Goal: Information Seeking & Learning: Find specific fact

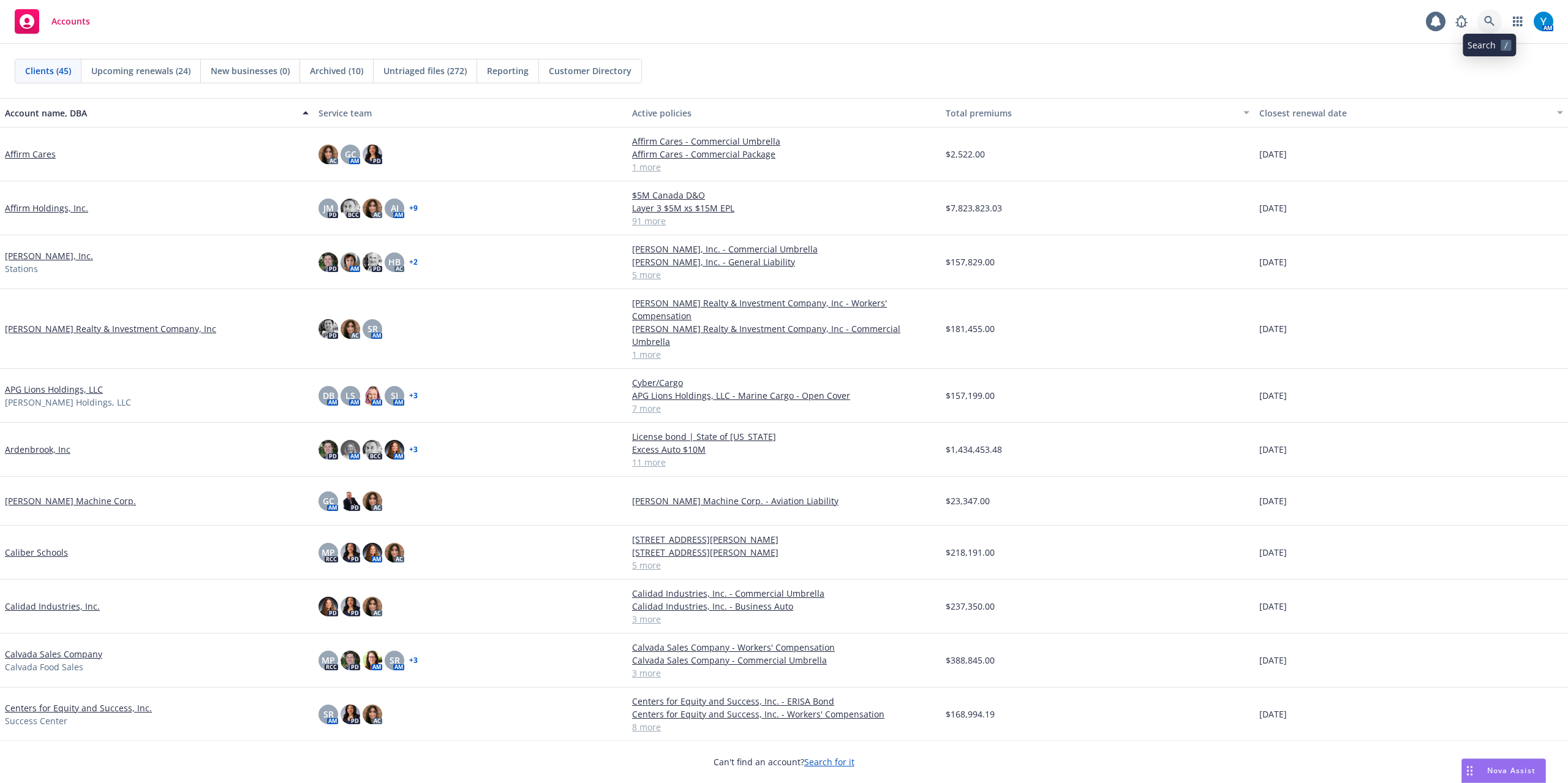
click at [1176, 30] on link at bounding box center [1490, 22] width 25 height 25
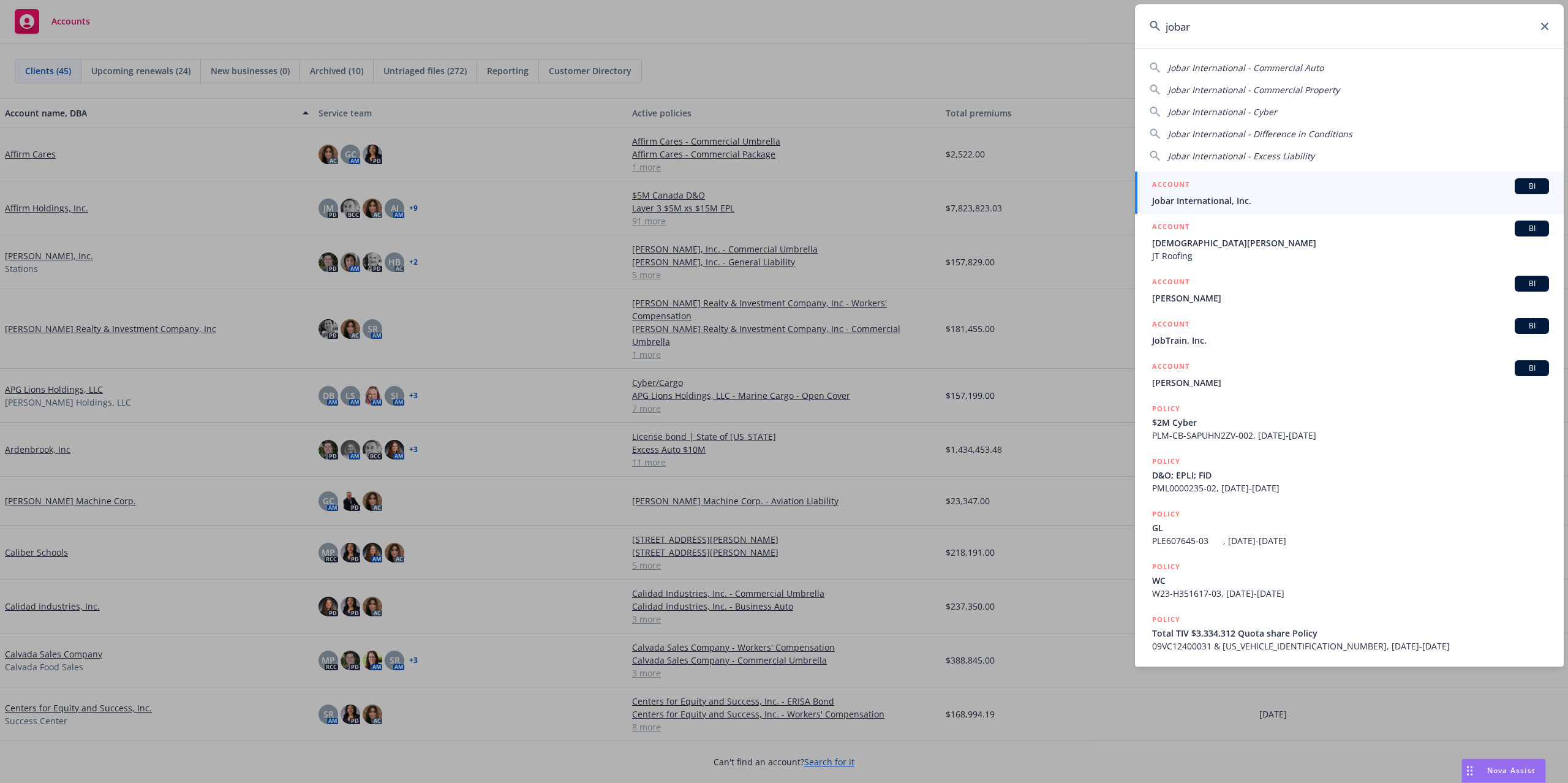
type input "jobar"
click at [1176, 190] on div "ACCOUNT BI" at bounding box center [1351, 186] width 397 height 16
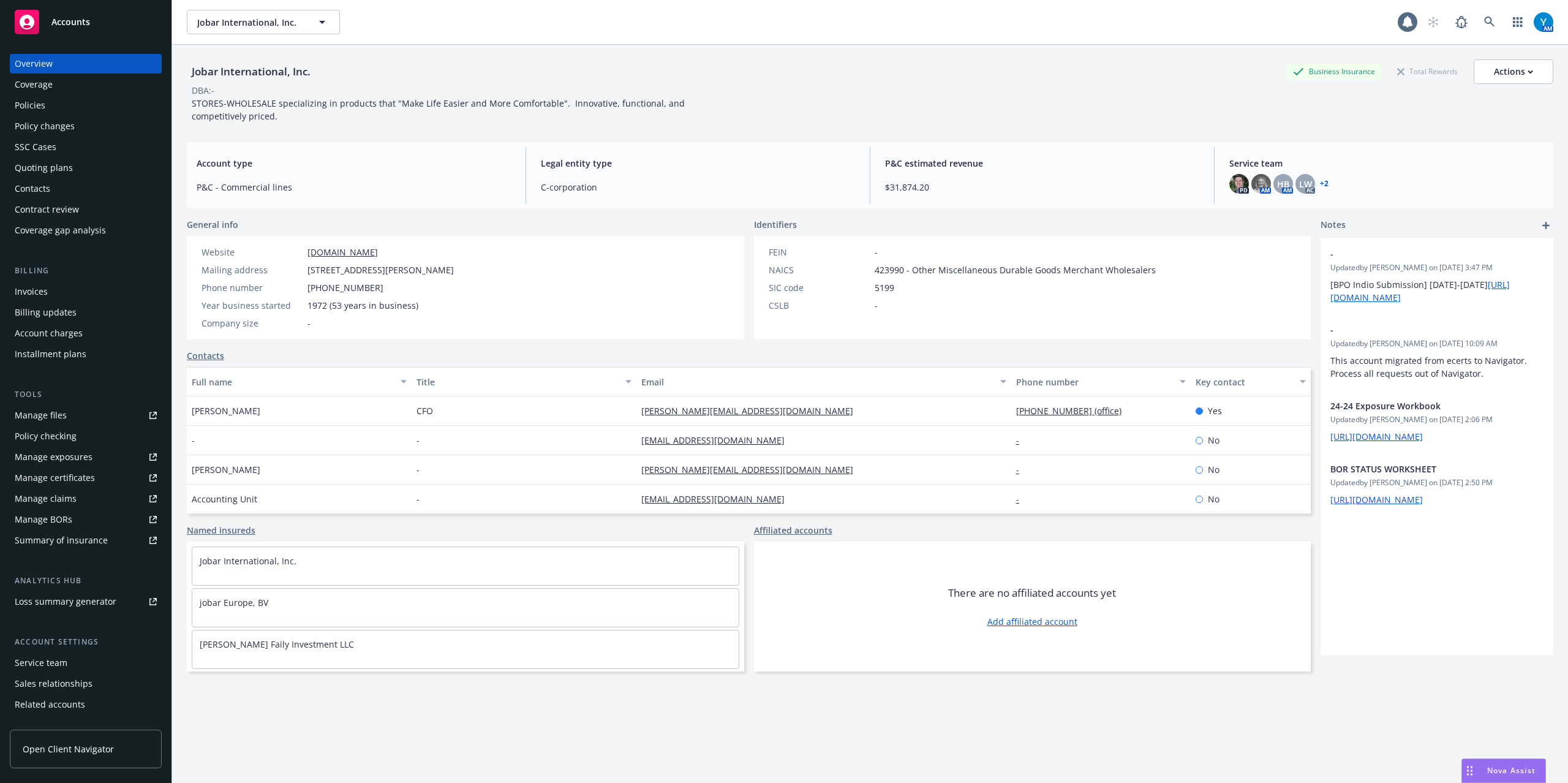
click at [45, 108] on div "Policies" at bounding box center [85, 105] width 142 height 20
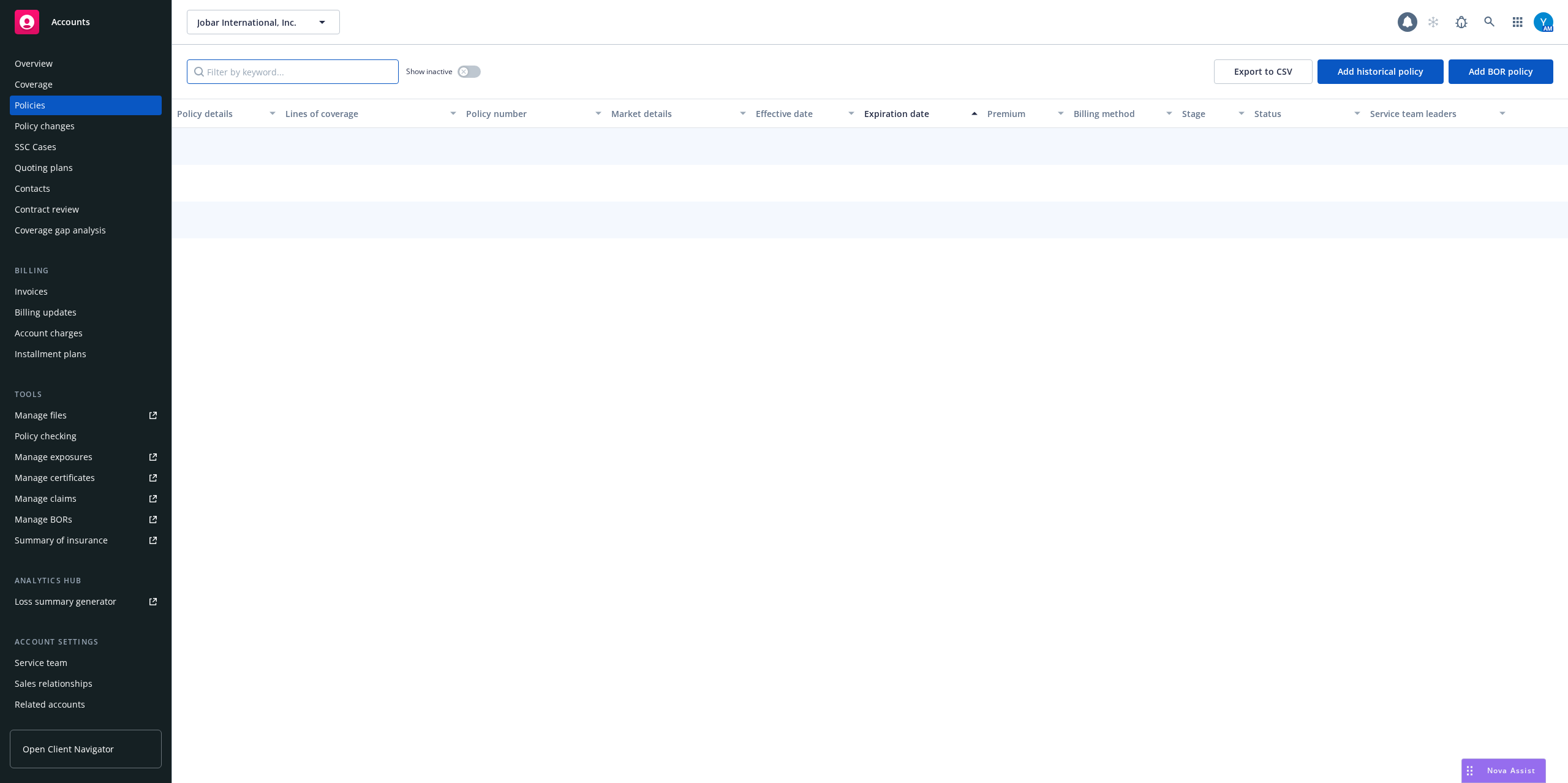
click at [273, 74] on input "Filter by keyword..." at bounding box center [293, 72] width 212 height 25
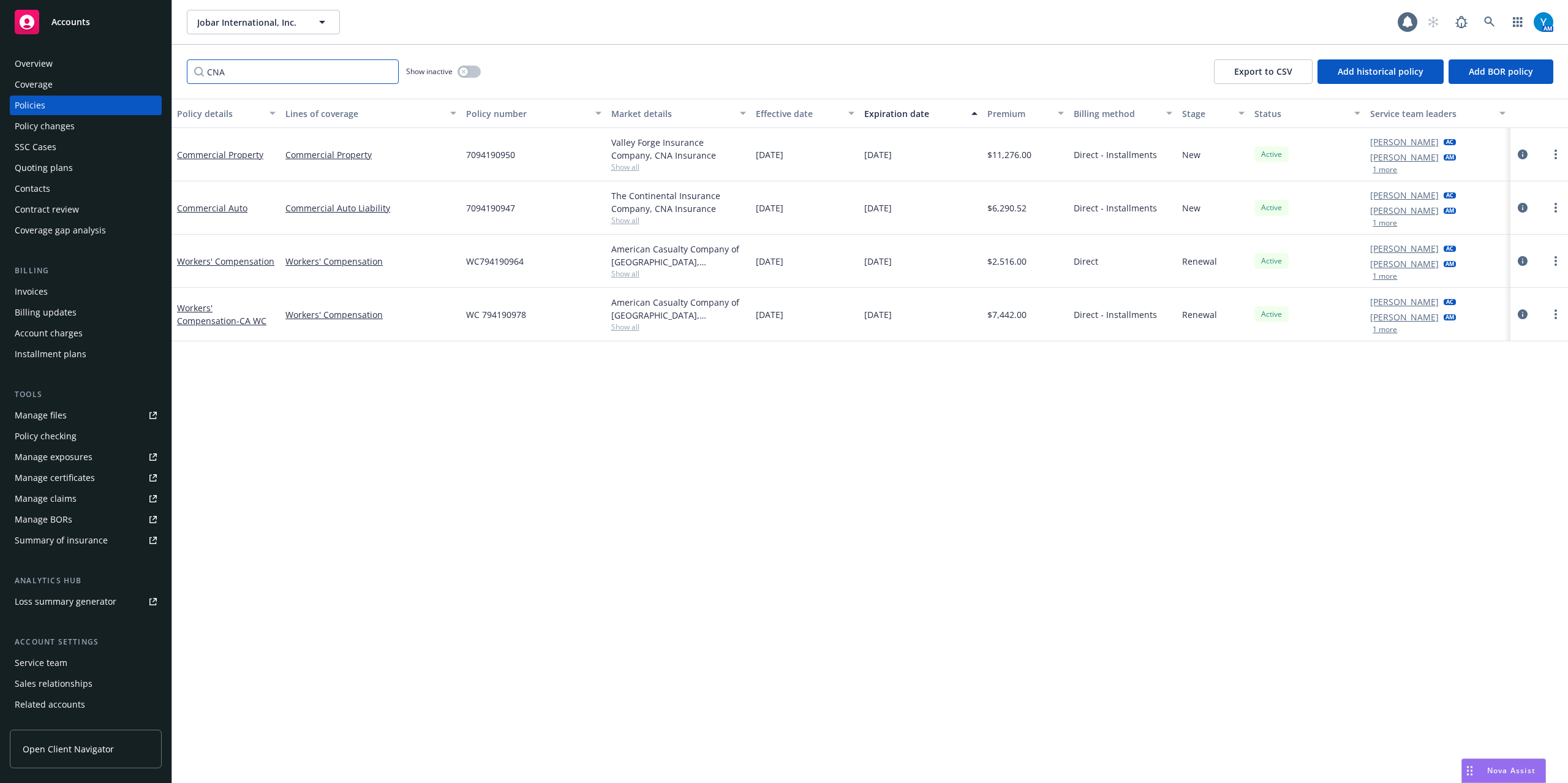
paste input "AN"
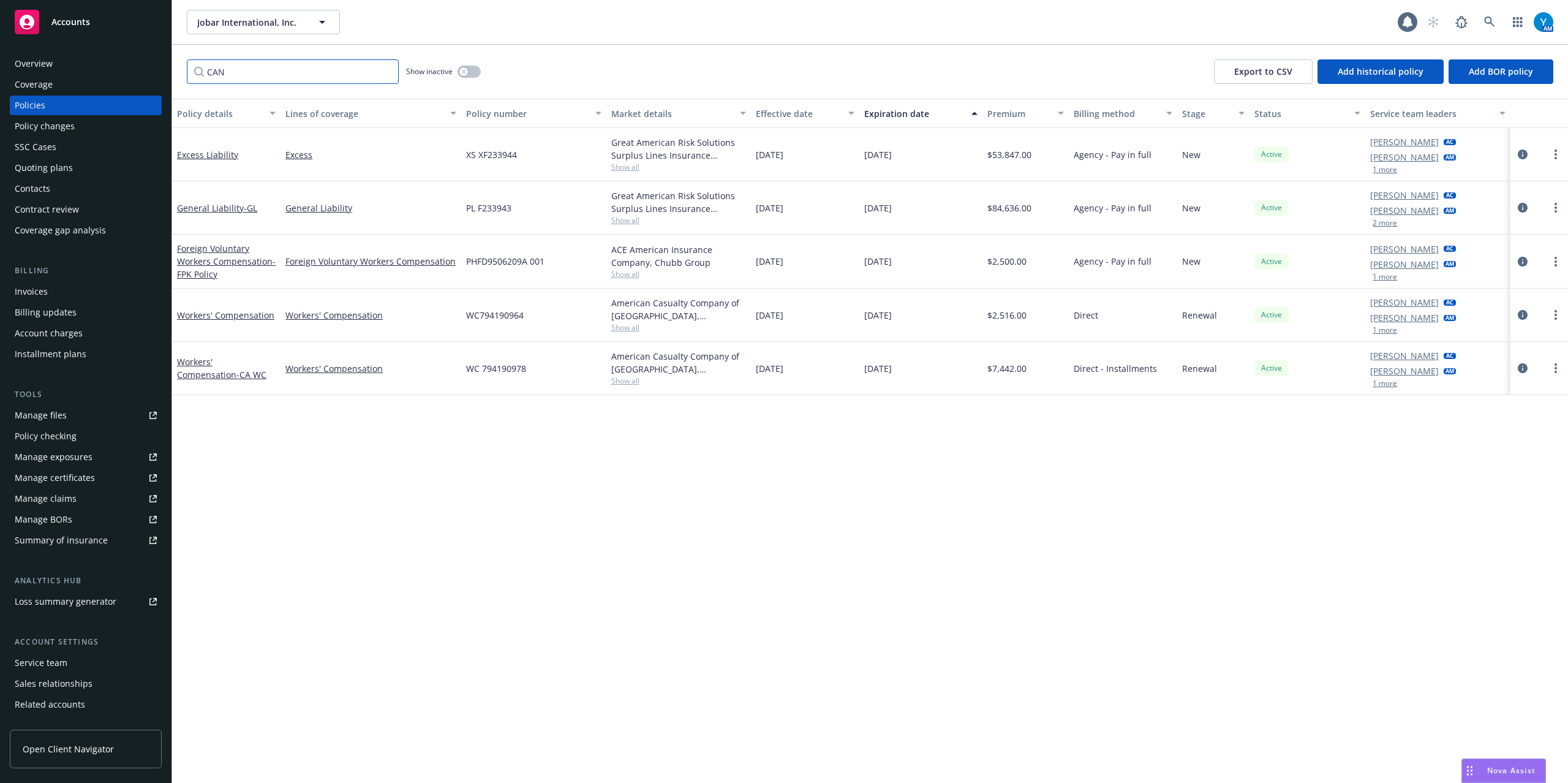
type input "CAN"
drag, startPoint x: 523, startPoint y: 151, endPoint x: 464, endPoint y: 158, distance: 59.4
click at [464, 158] on div "XS XF233944" at bounding box center [533, 155] width 144 height 53
click at [635, 530] on div "Policy details Lines of coverage Policy number Market details Effective date Ex…" at bounding box center [870, 440] width 1396 height 685
click at [632, 327] on span "Show all" at bounding box center [679, 327] width 135 height 11
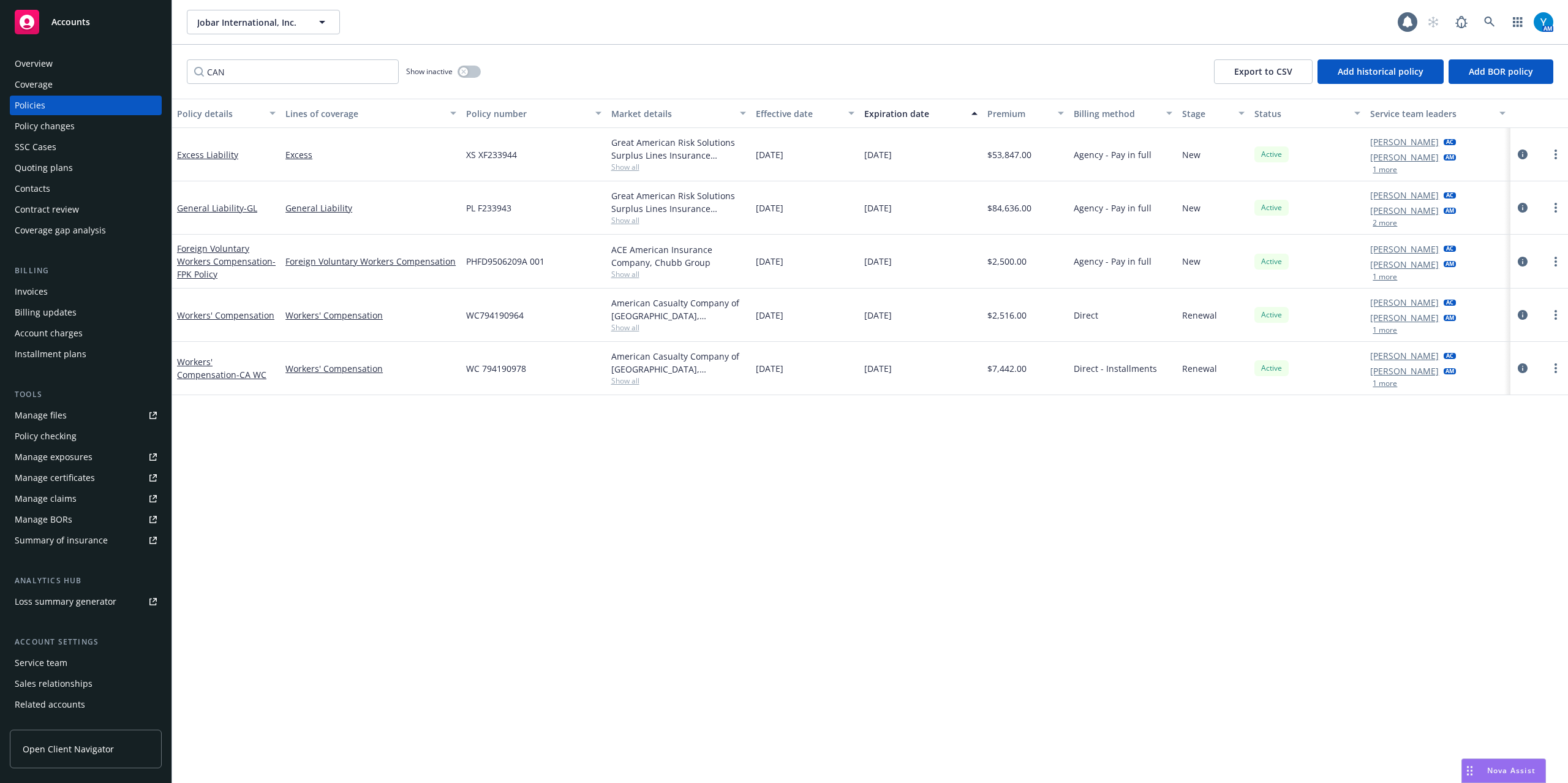
click at [885, 522] on div "Policy details Lines of coverage Policy number Market details Effective date Ex…" at bounding box center [870, 440] width 1396 height 685
drag, startPoint x: 530, startPoint y: 314, endPoint x: 486, endPoint y: 318, distance: 44.2
click at [486, 318] on div "WC794190964" at bounding box center [533, 315] width 144 height 53
copy span "94190964"
click at [1176, 23] on icon at bounding box center [1489, 22] width 11 height 11
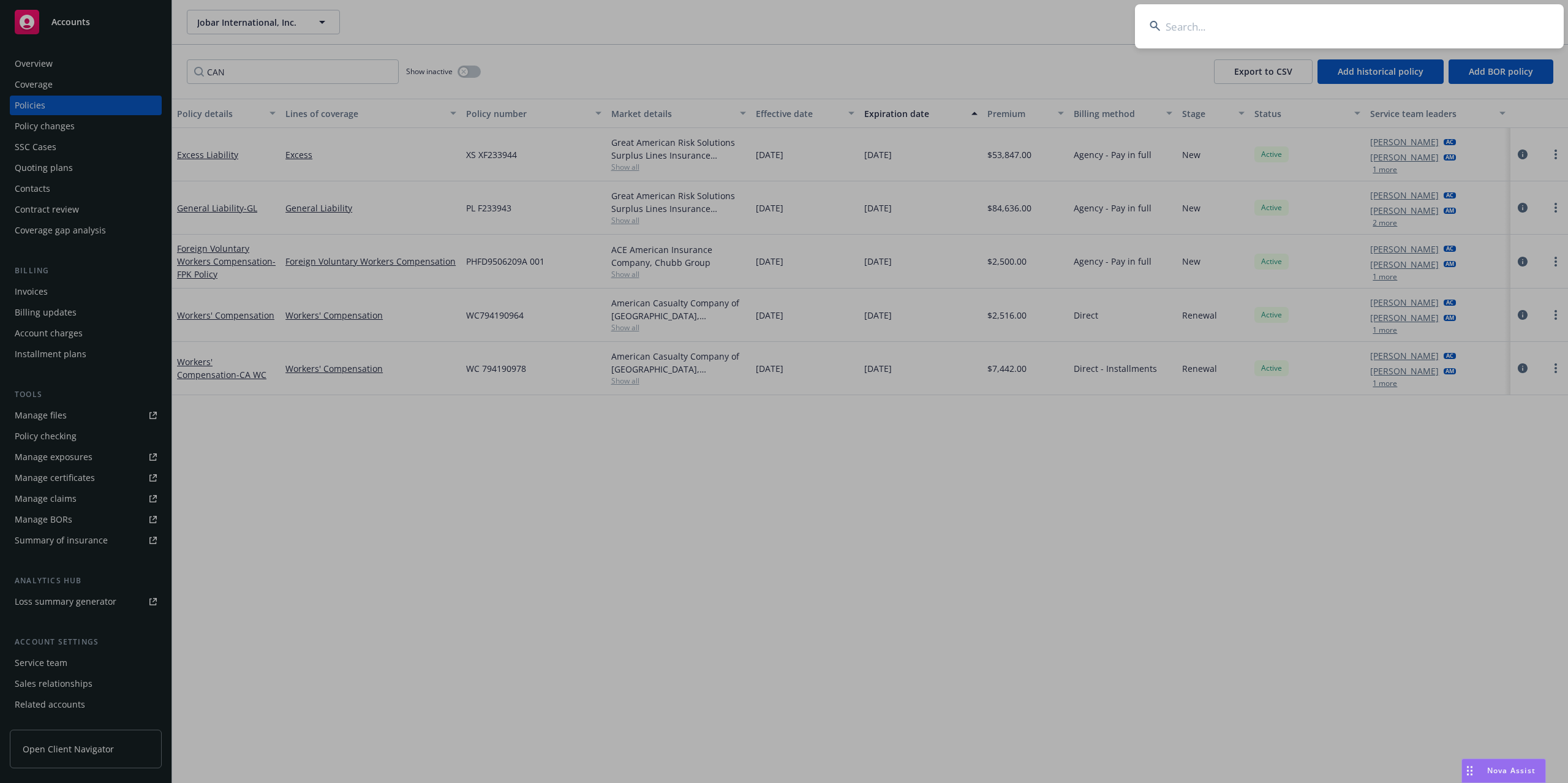
click at [1176, 21] on input at bounding box center [1349, 26] width 429 height 44
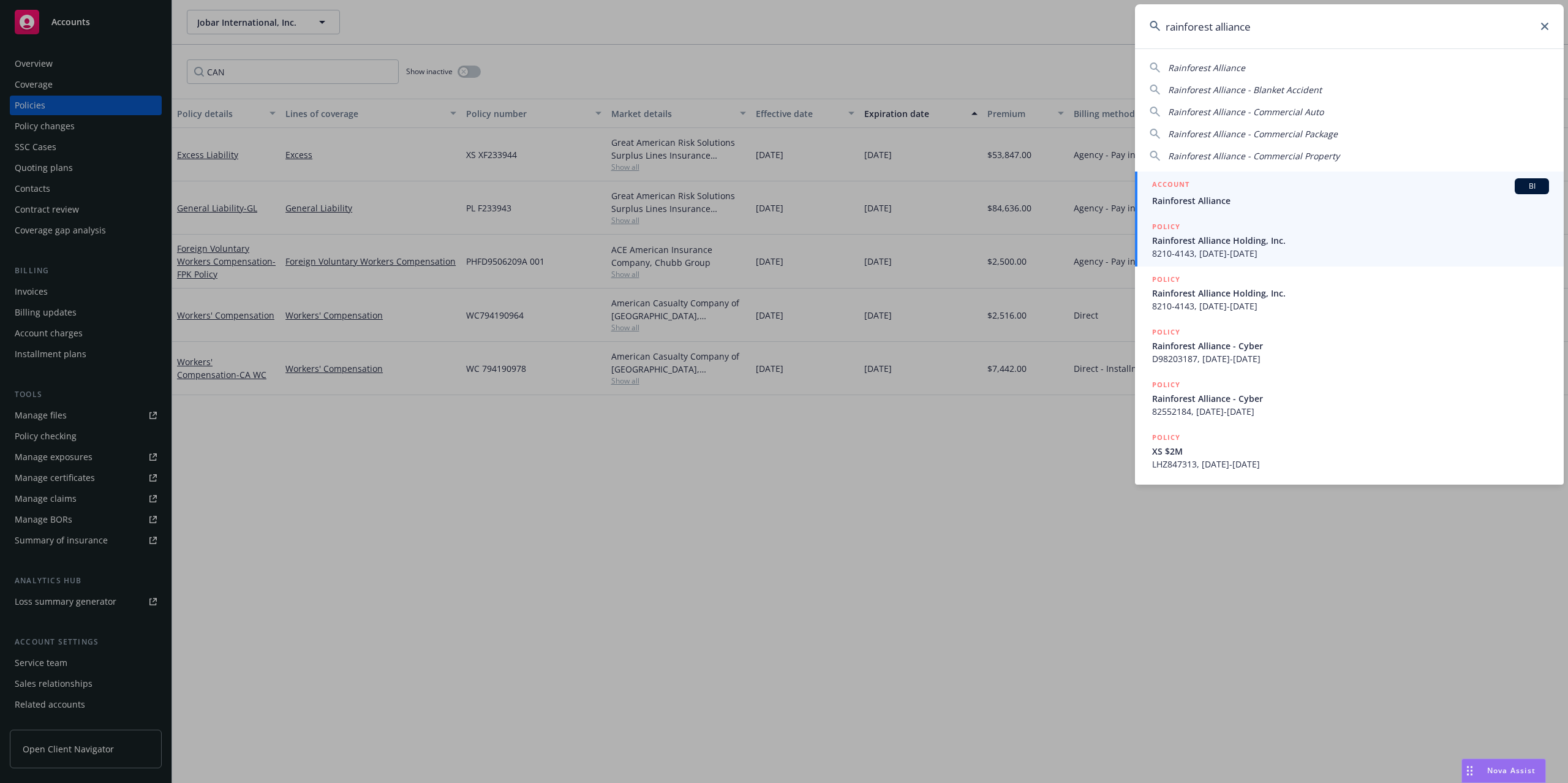
type input "rainforest alliance"
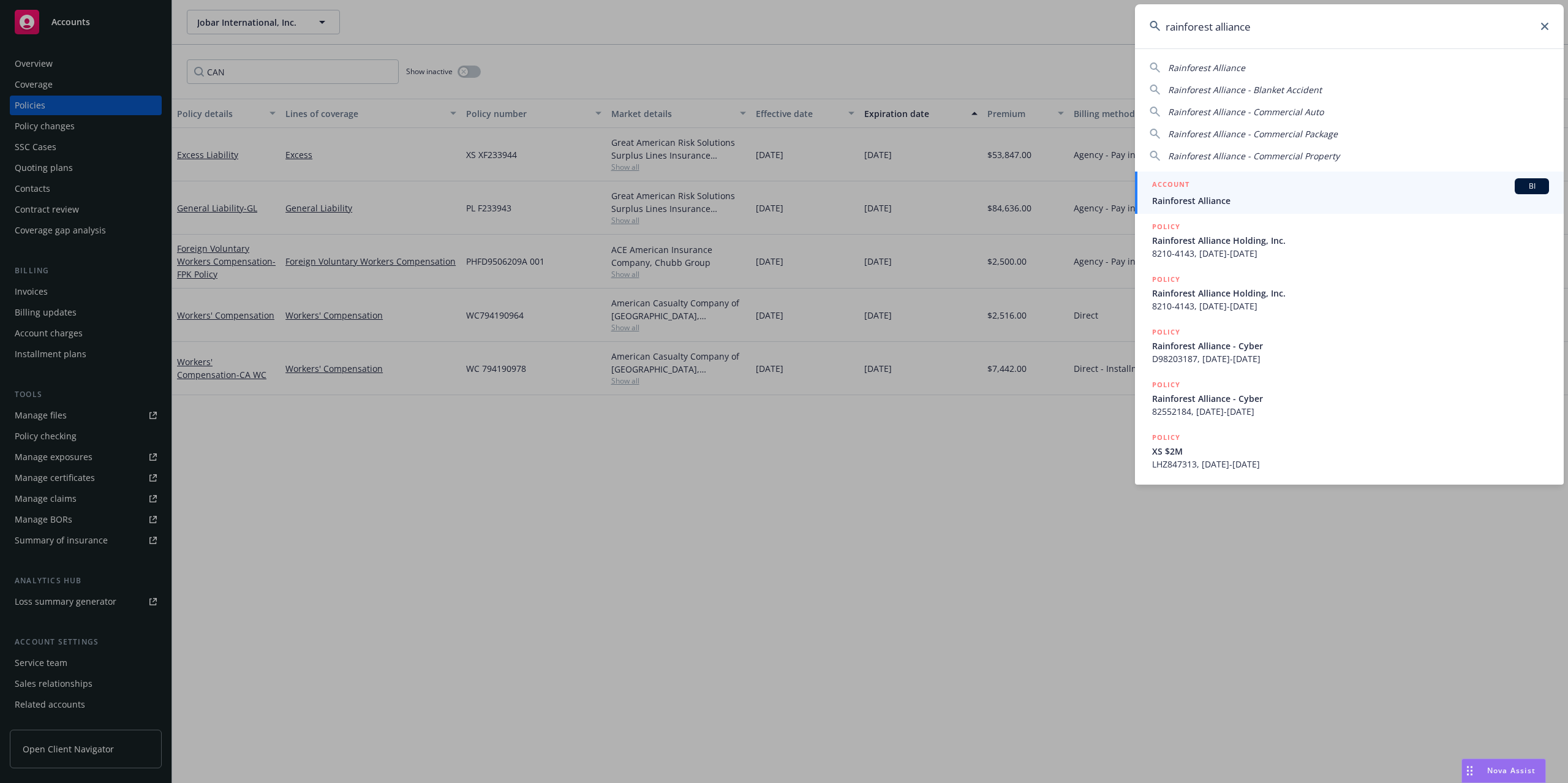
click at [1176, 29] on icon at bounding box center [1545, 27] width 7 height 7
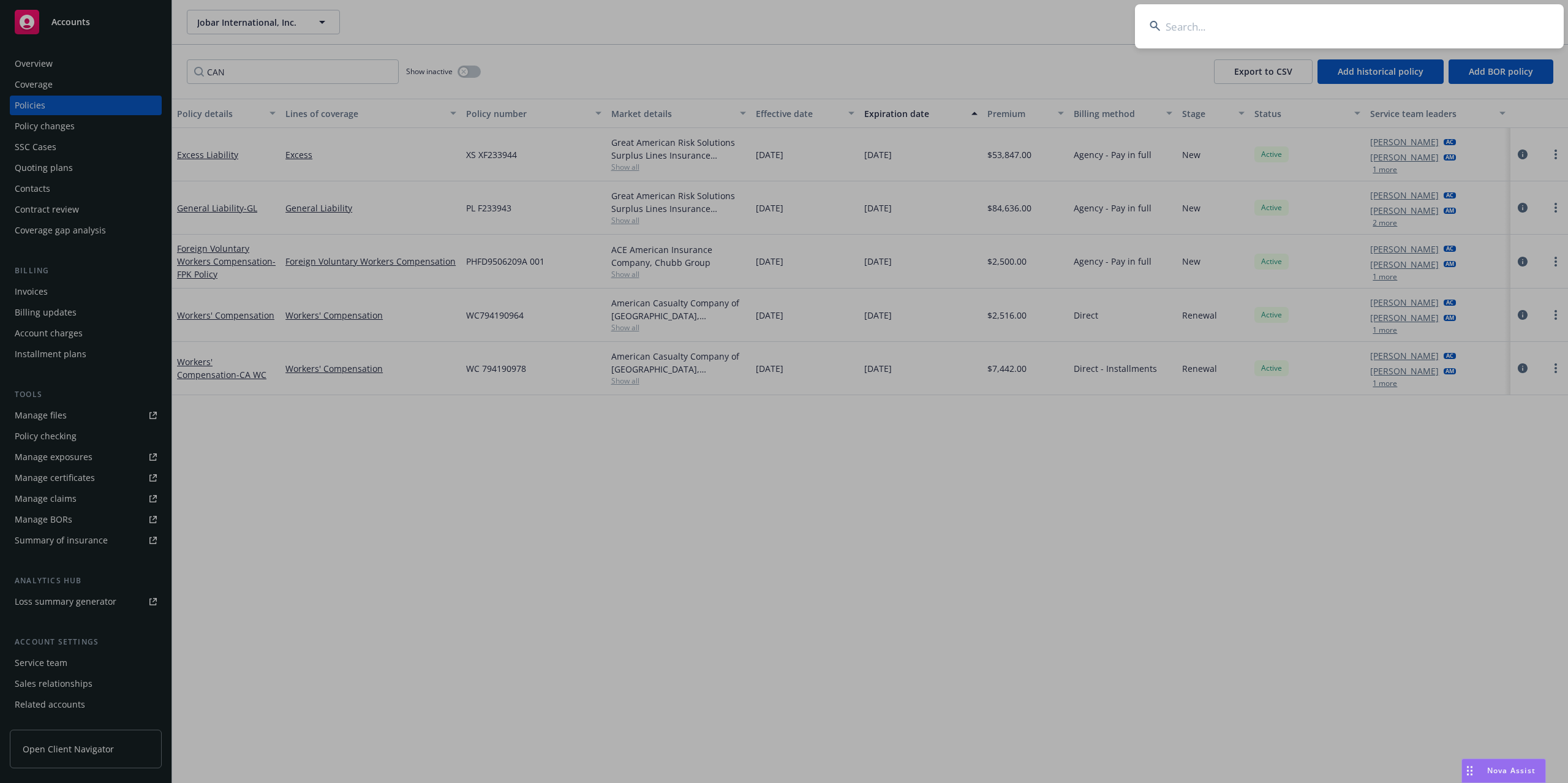
click at [1176, 23] on input at bounding box center [1349, 26] width 429 height 44
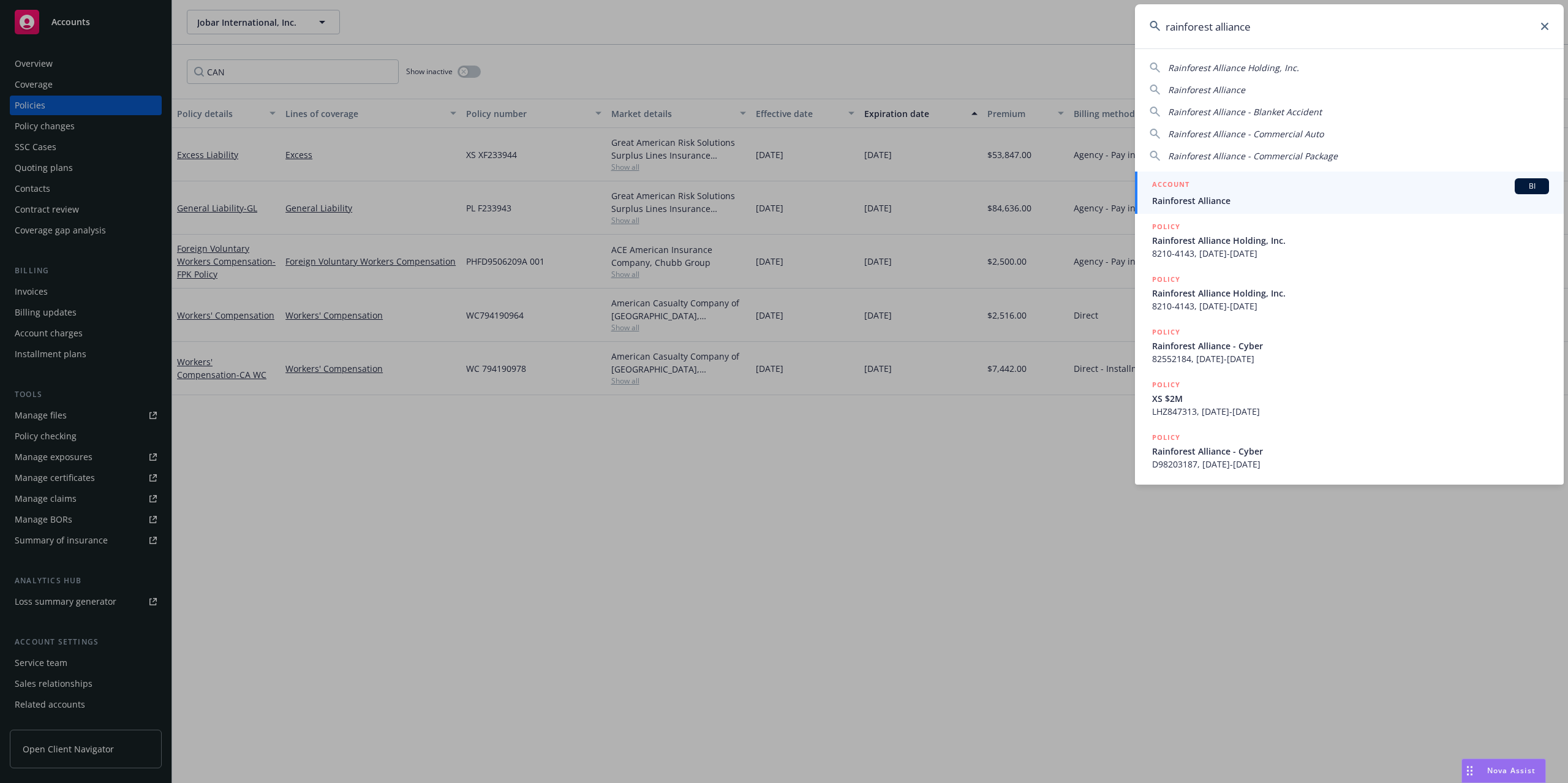
type input "rainforest alliance"
click at [1176, 188] on div "ACCOUNT BI" at bounding box center [1351, 186] width 397 height 16
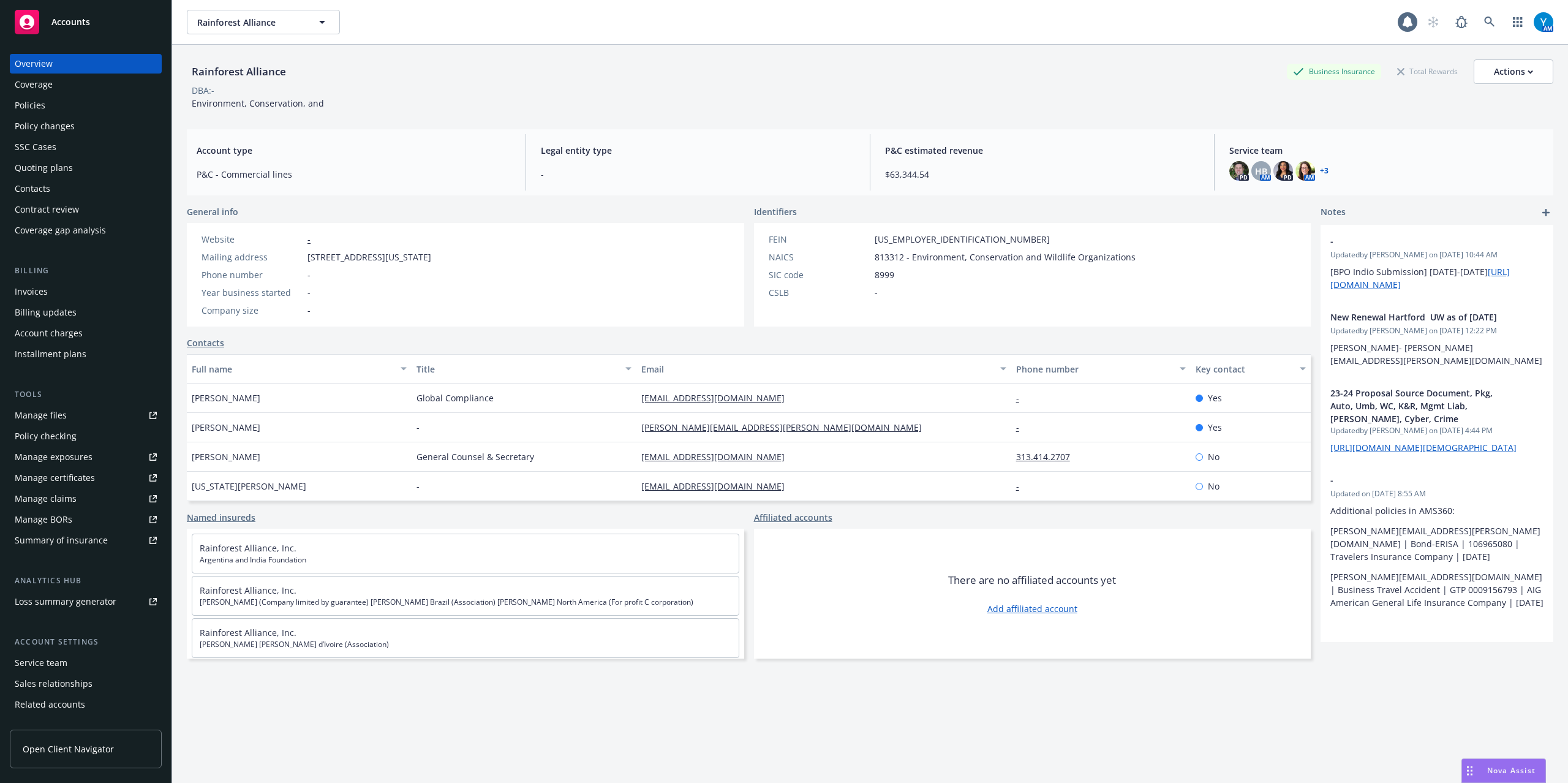
click at [32, 103] on div "Policies" at bounding box center [30, 105] width 30 height 20
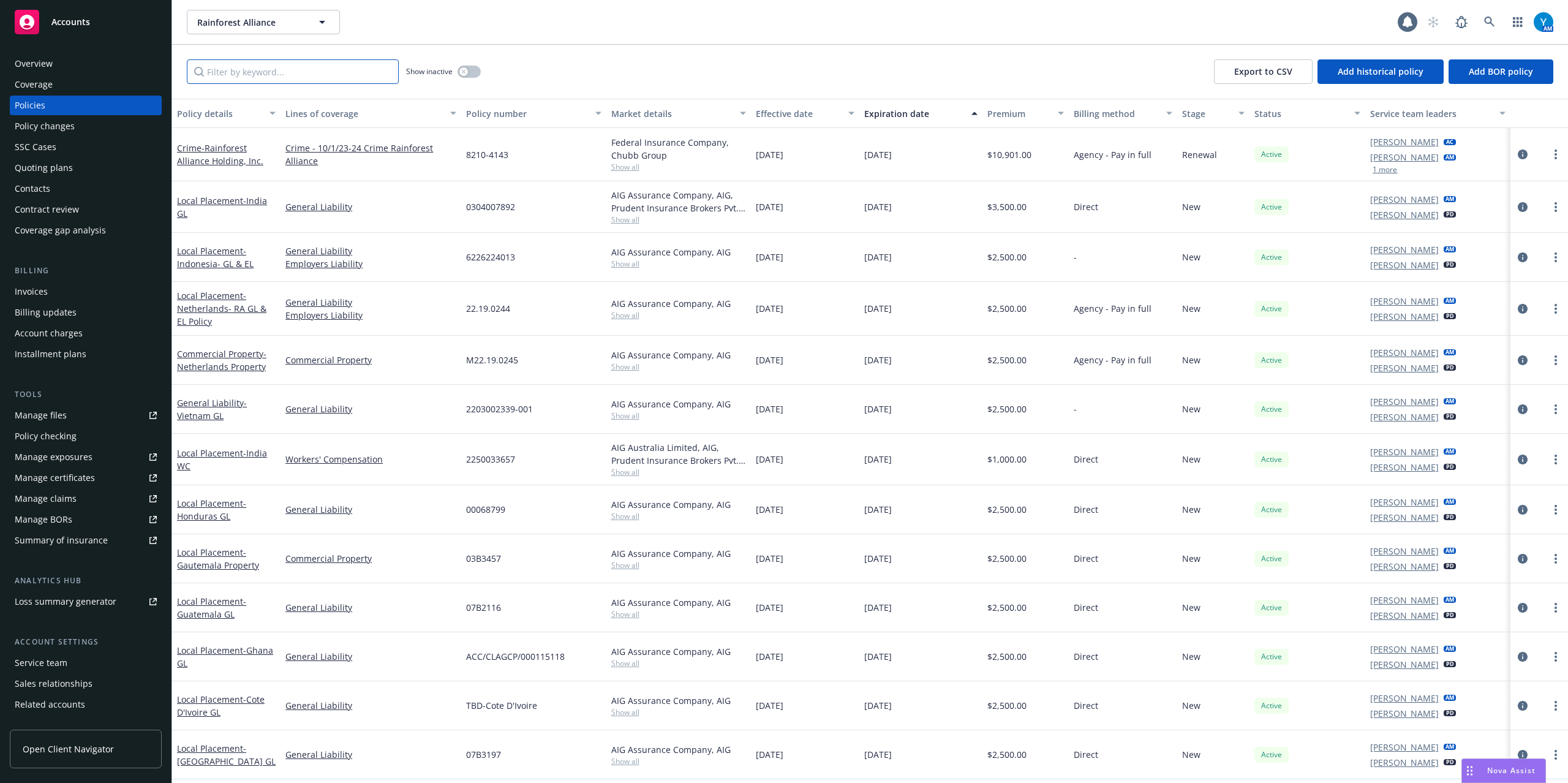
click at [284, 63] on input "Filter by keyword..." at bounding box center [293, 72] width 212 height 25
paste input "BFLPMLTNY01140002179202"
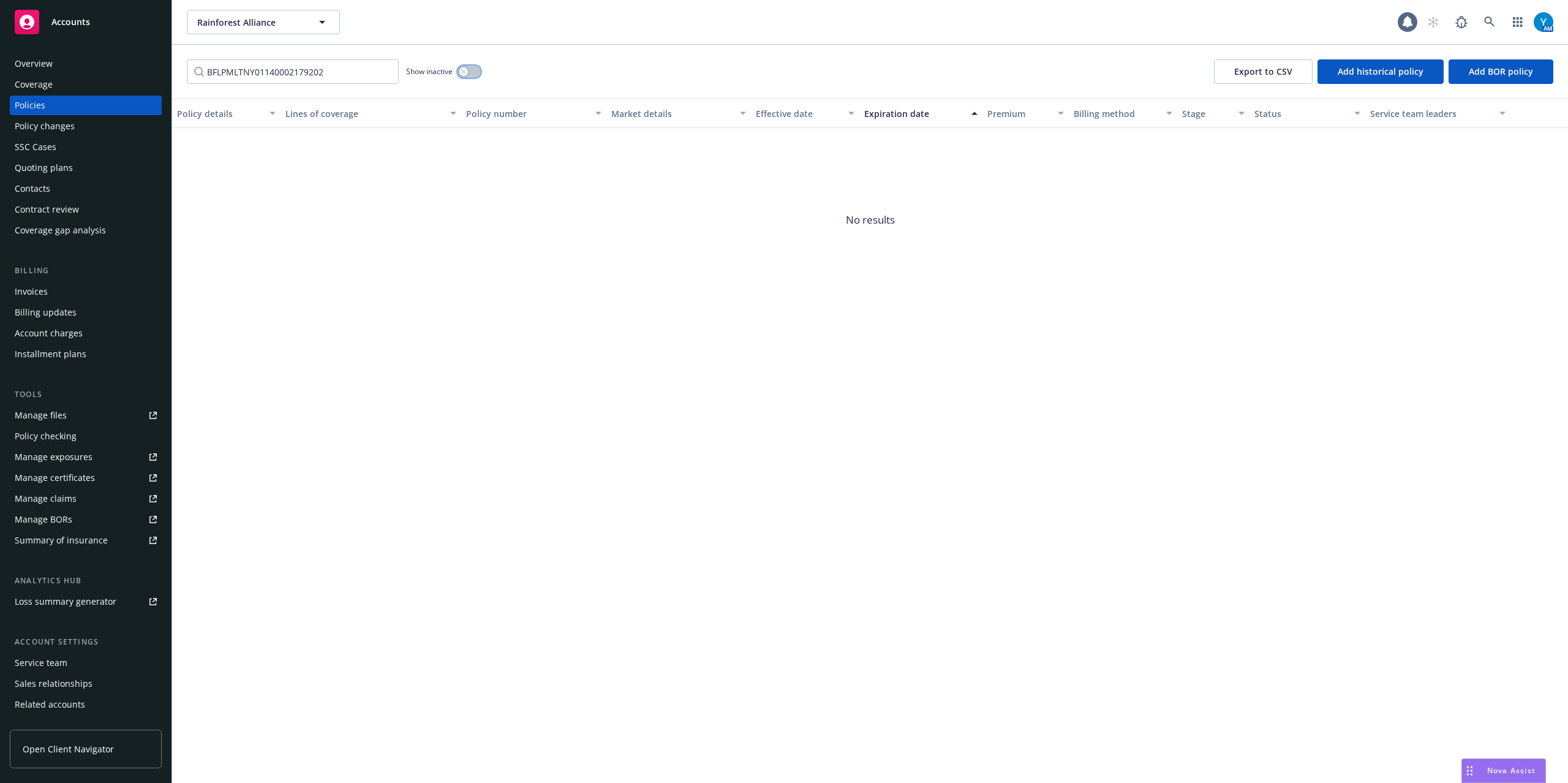
click at [466, 72] on icon "button" at bounding box center [464, 72] width 5 height 5
drag, startPoint x: 283, startPoint y: 67, endPoint x: 262, endPoint y: 102, distance: 40.8
click at [45, 68] on div "Accounts Overview Coverage Policies Policy changes SSC Cases Quoting plans Cont…" at bounding box center [784, 392] width 1568 height 783
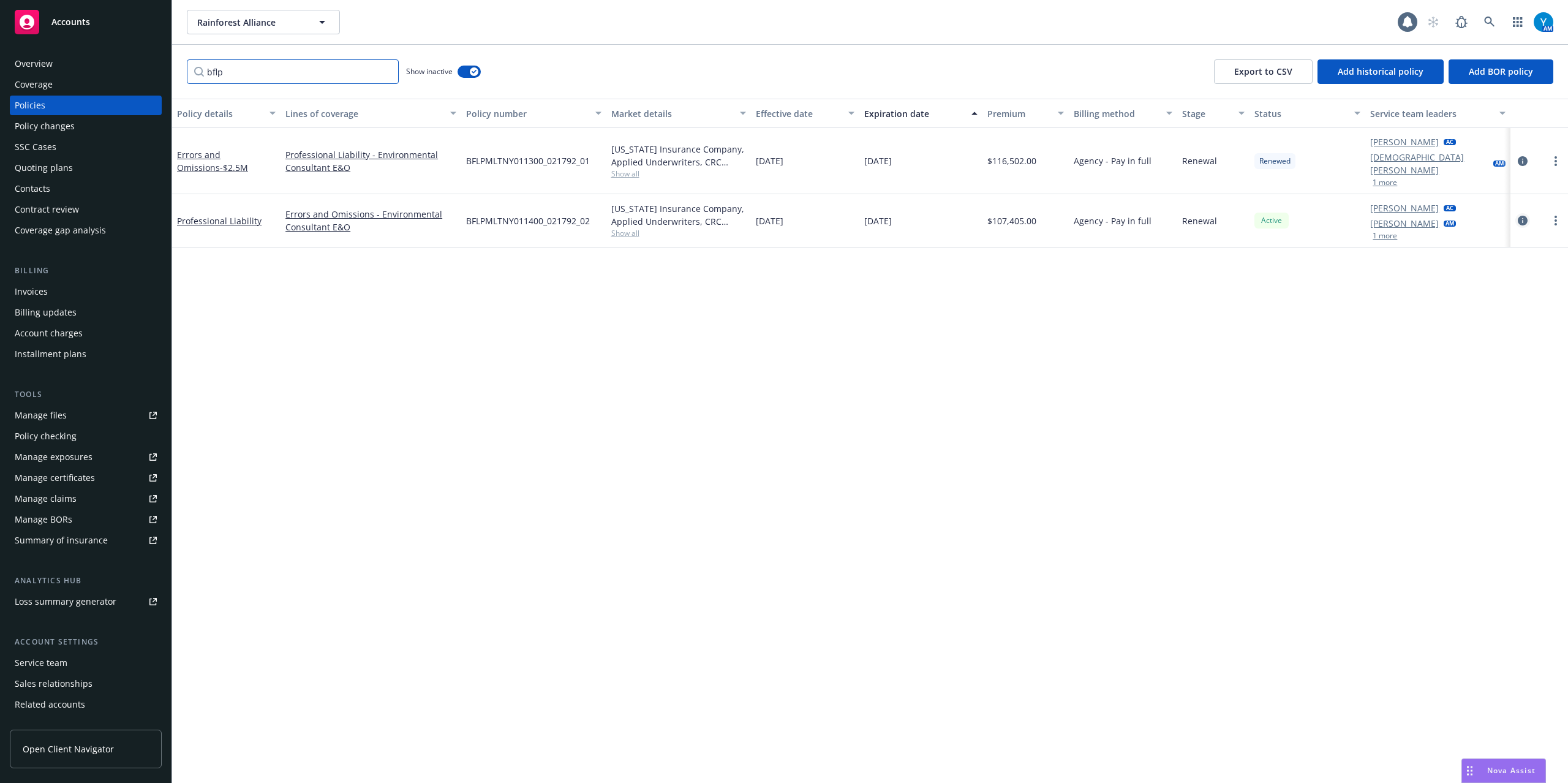
type input "bflp"
click at [1176, 216] on icon "circleInformation" at bounding box center [1523, 221] width 10 height 10
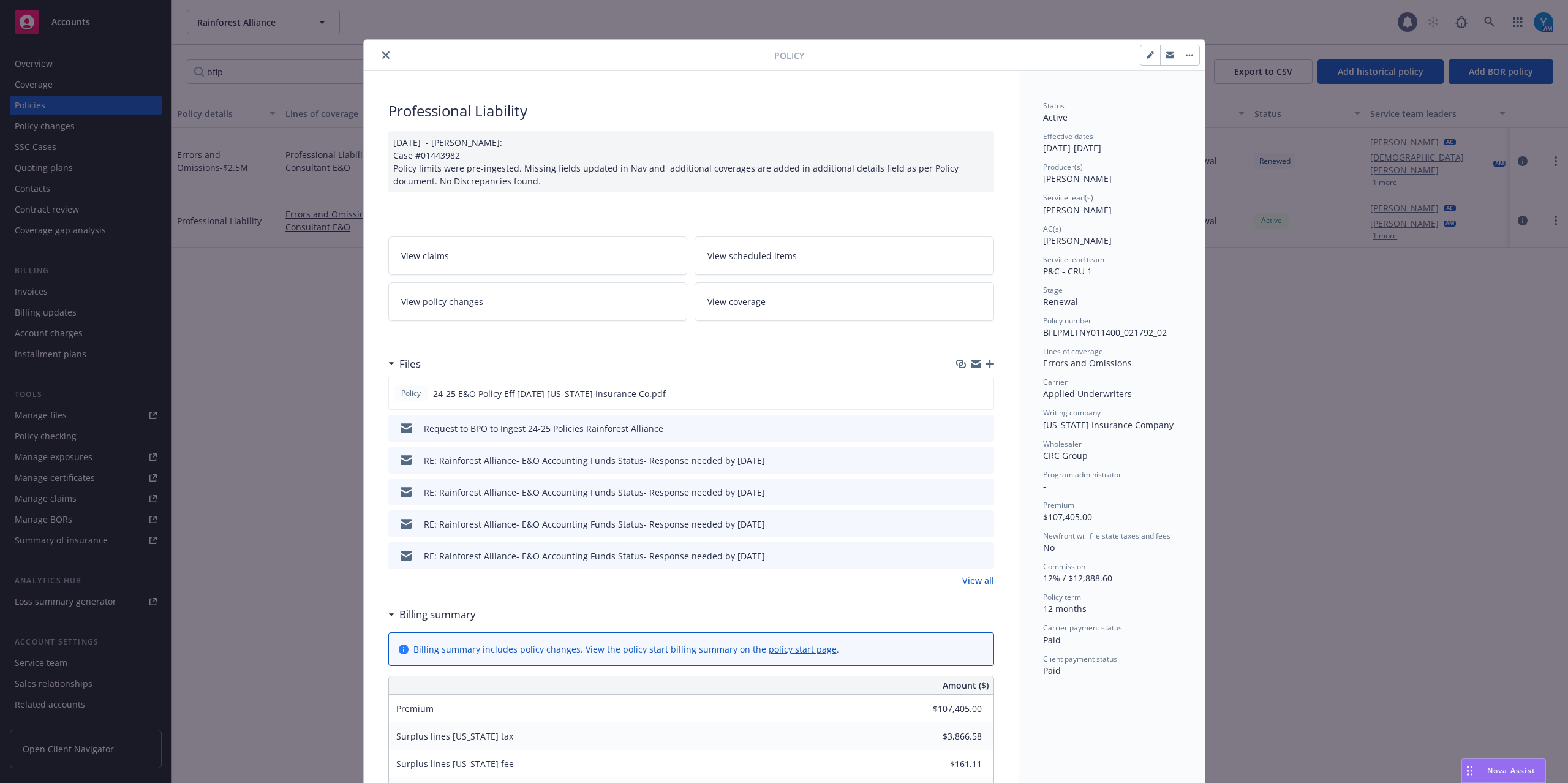
click at [382, 53] on icon "close" at bounding box center [386, 55] width 7 height 7
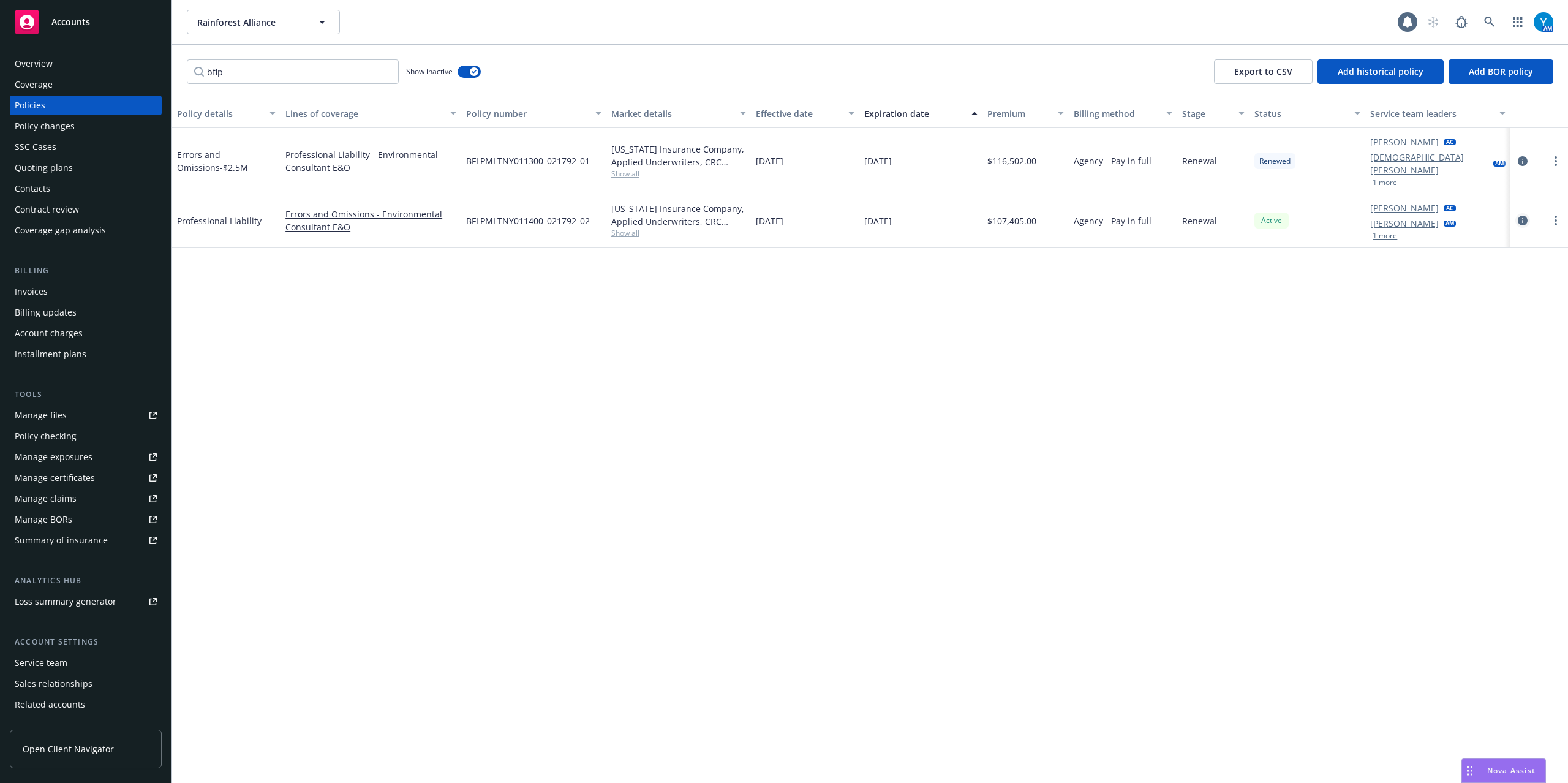
click at [1176, 216] on icon "circleInformation" at bounding box center [1523, 221] width 10 height 10
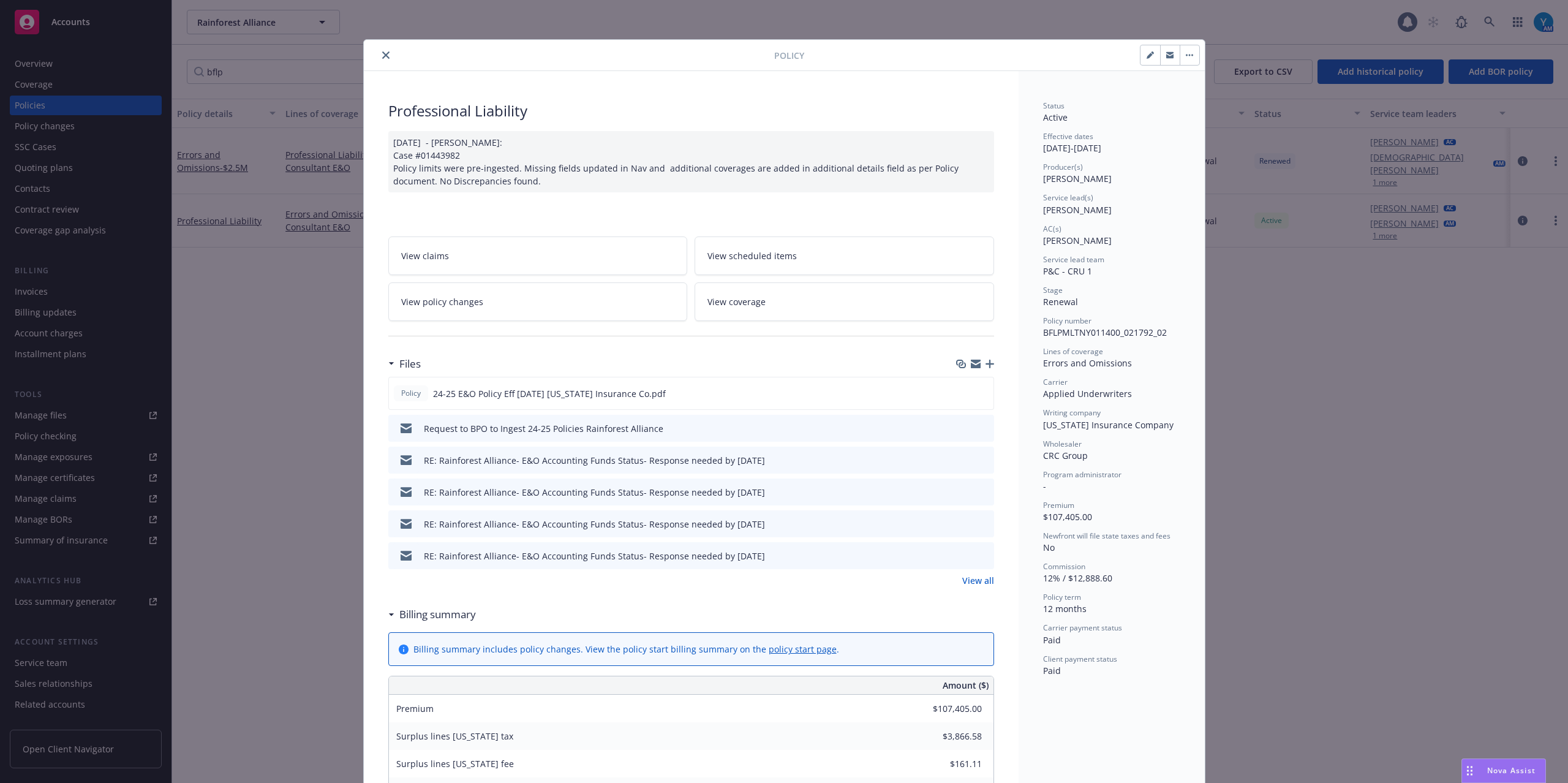
scroll to position [37, 0]
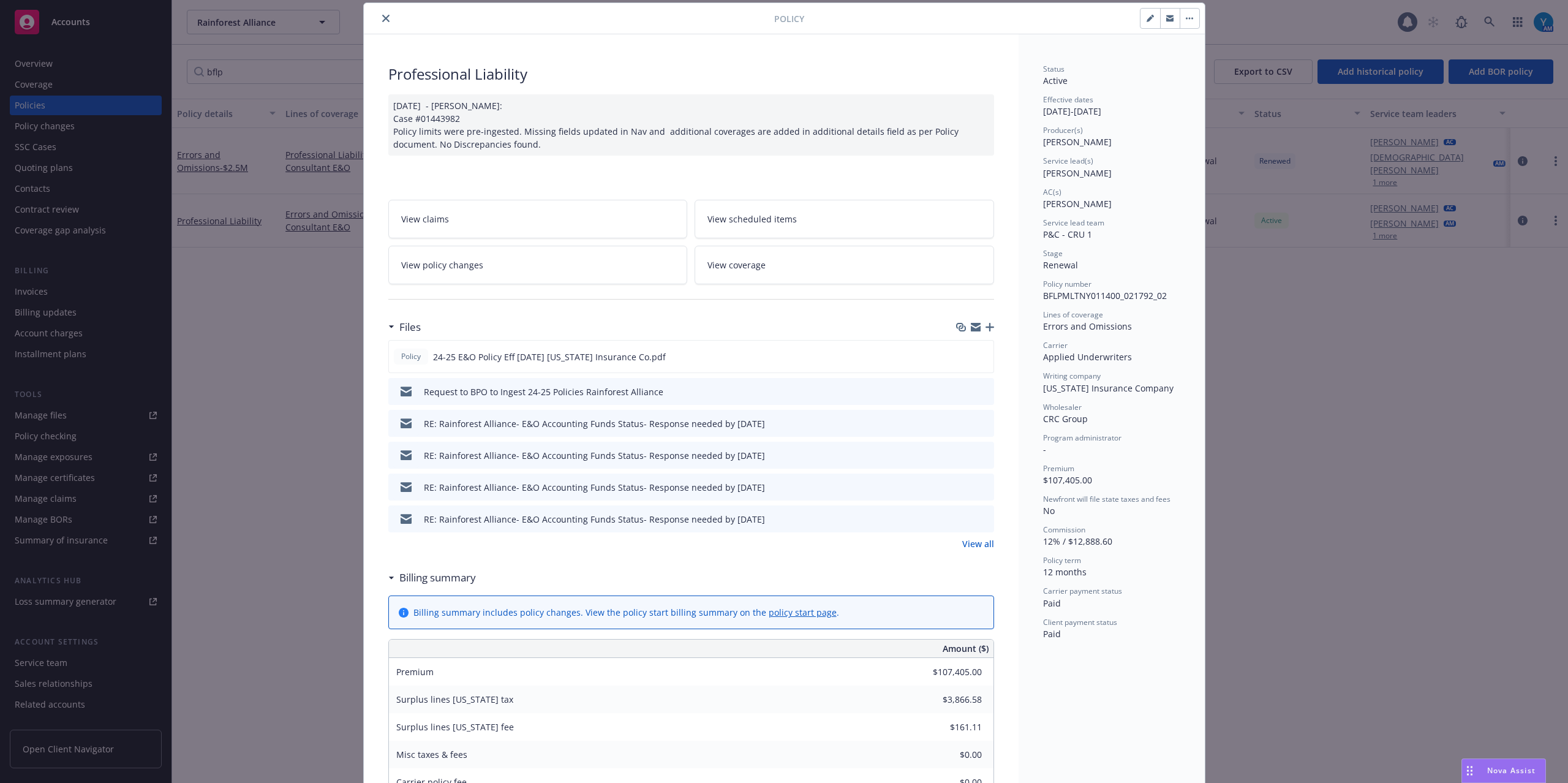
click at [519, 273] on link "View policy changes" at bounding box center [538, 265] width 300 height 38
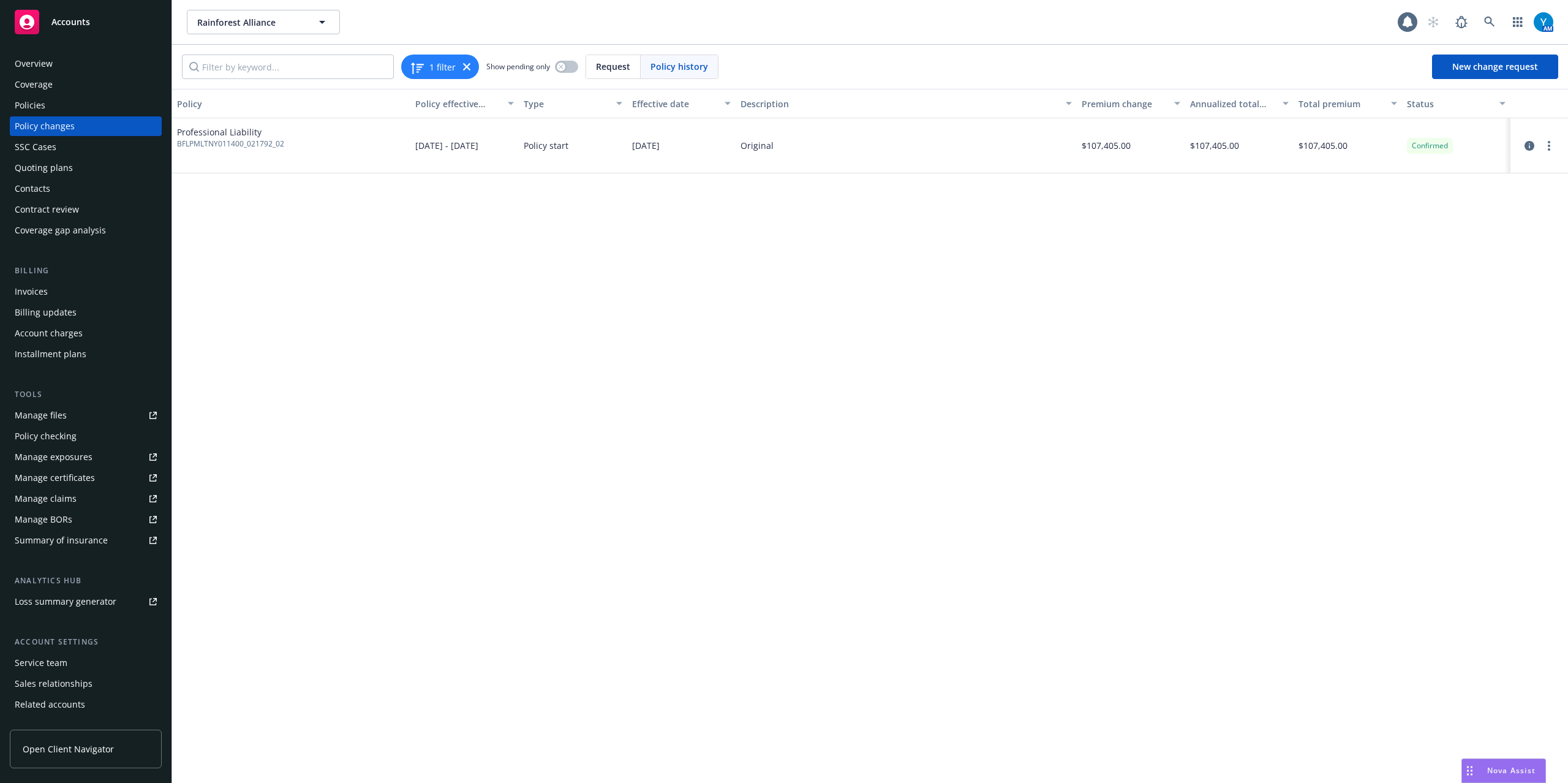
click at [50, 293] on div "Invoices" at bounding box center [85, 292] width 142 height 20
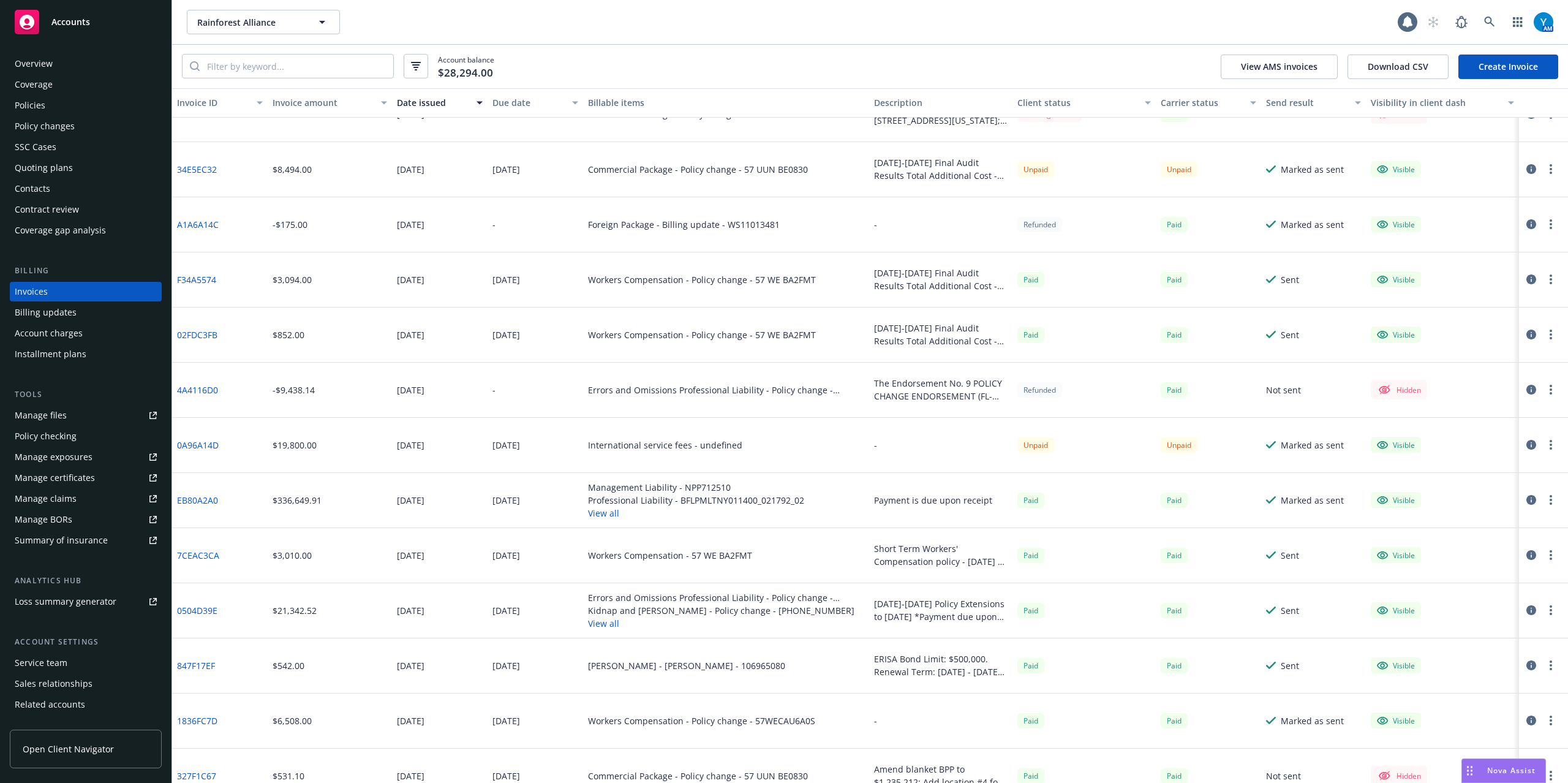
scroll to position [163, 0]
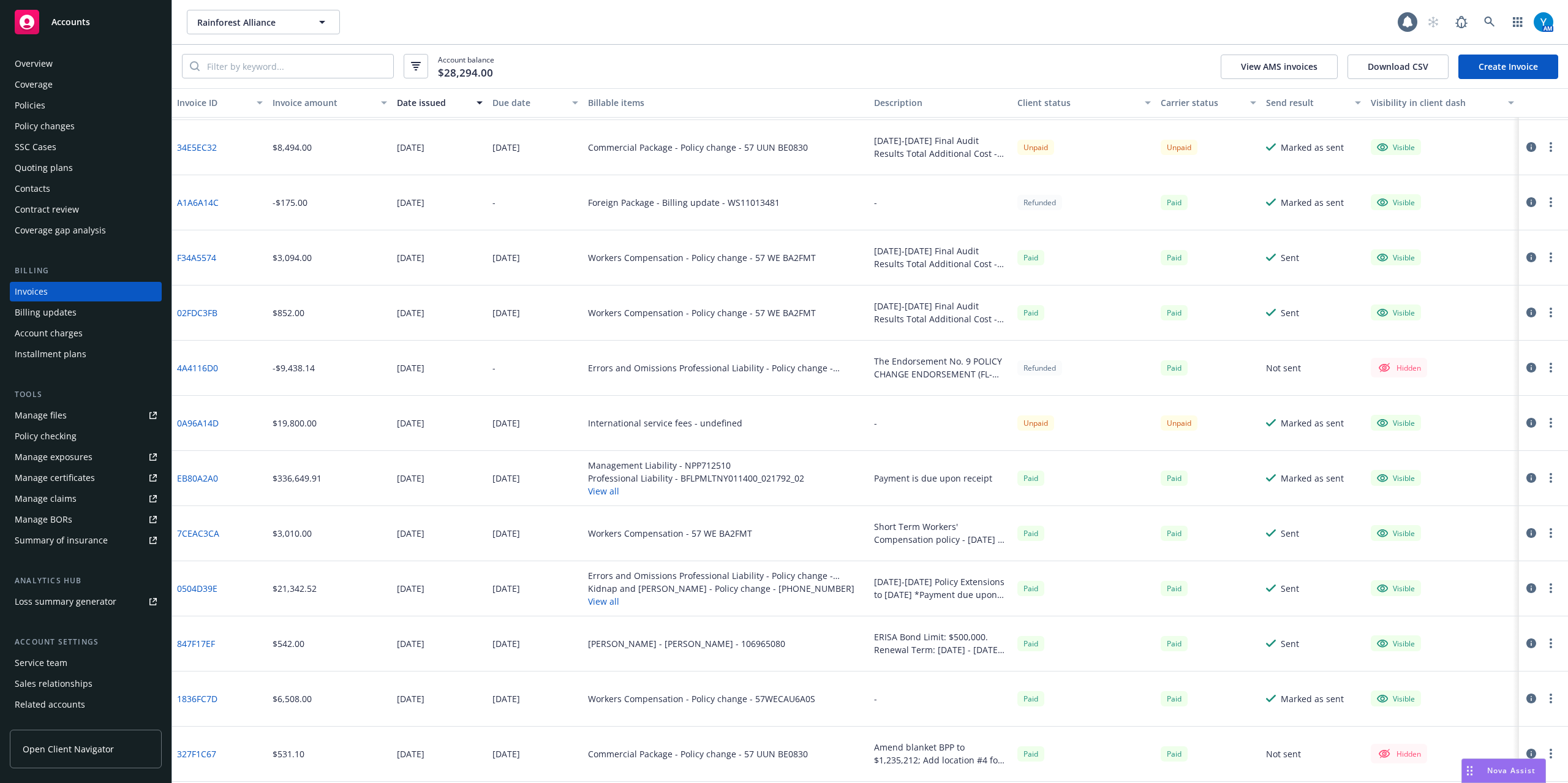
click at [605, 490] on button "View all" at bounding box center [696, 491] width 216 height 13
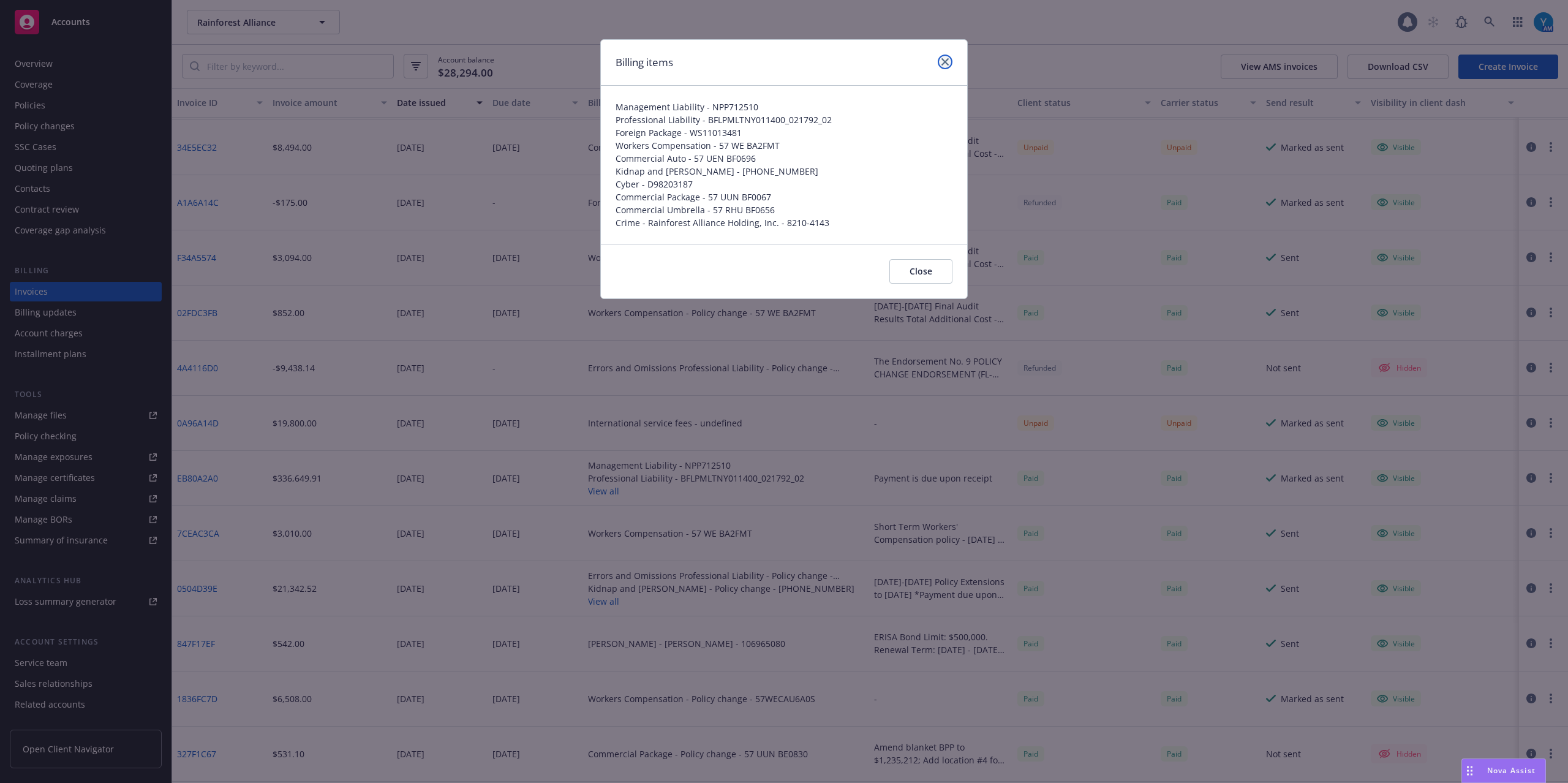
click at [947, 63] on icon "close" at bounding box center [945, 62] width 7 height 7
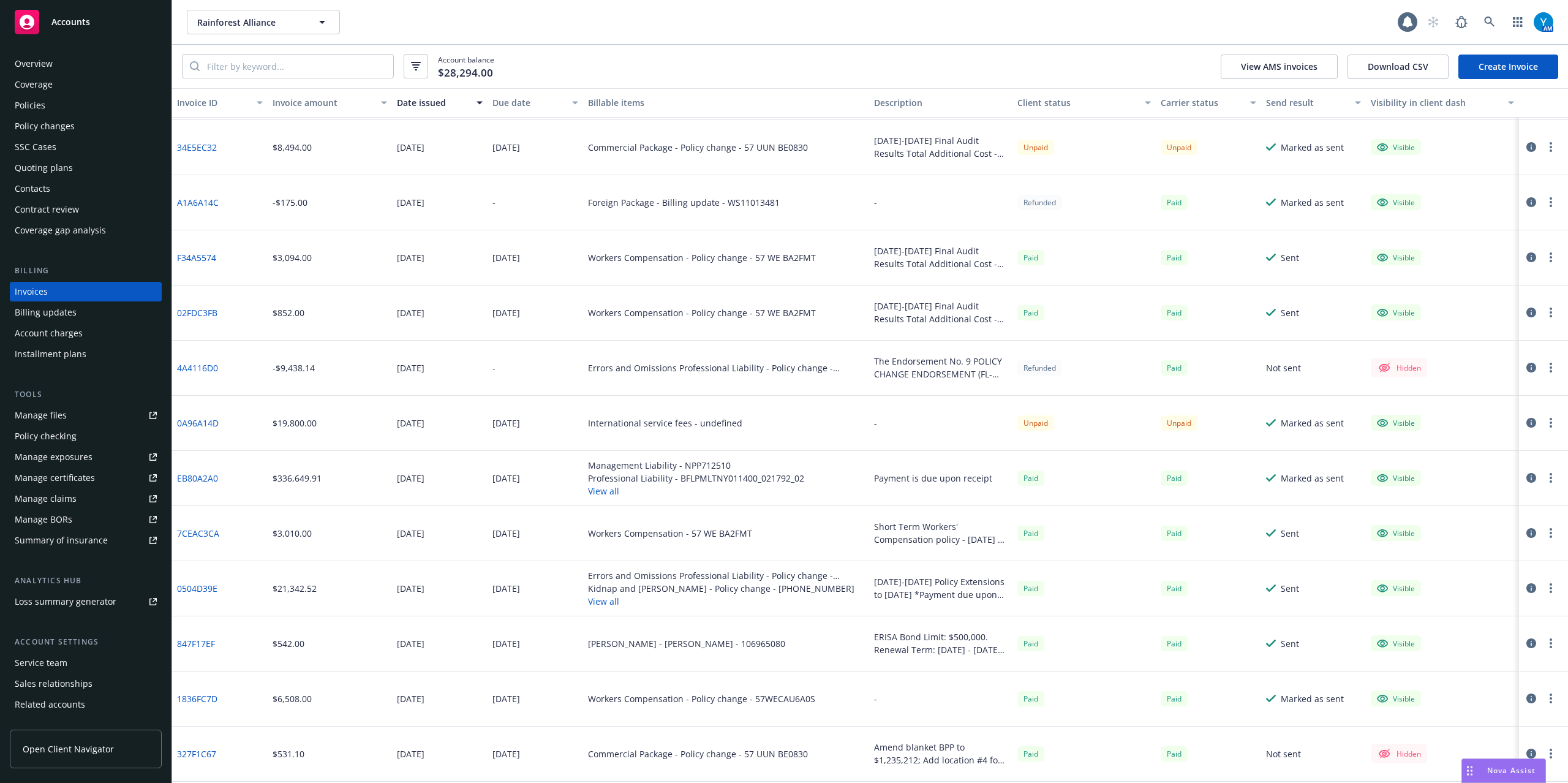
click at [53, 103] on div "Policies" at bounding box center [85, 105] width 142 height 20
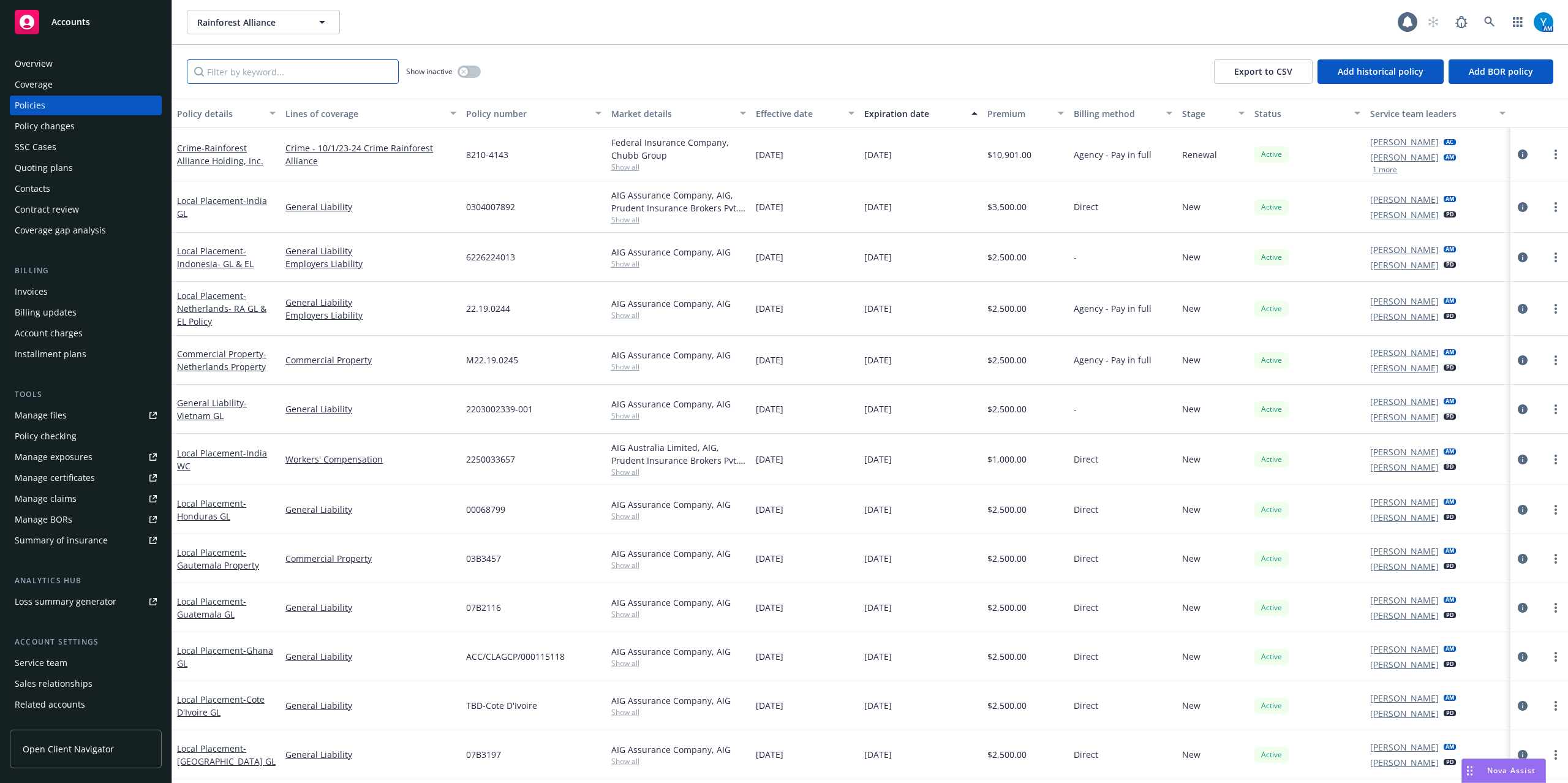
click at [313, 72] on input "Filter by keyword..." at bounding box center [293, 72] width 212 height 25
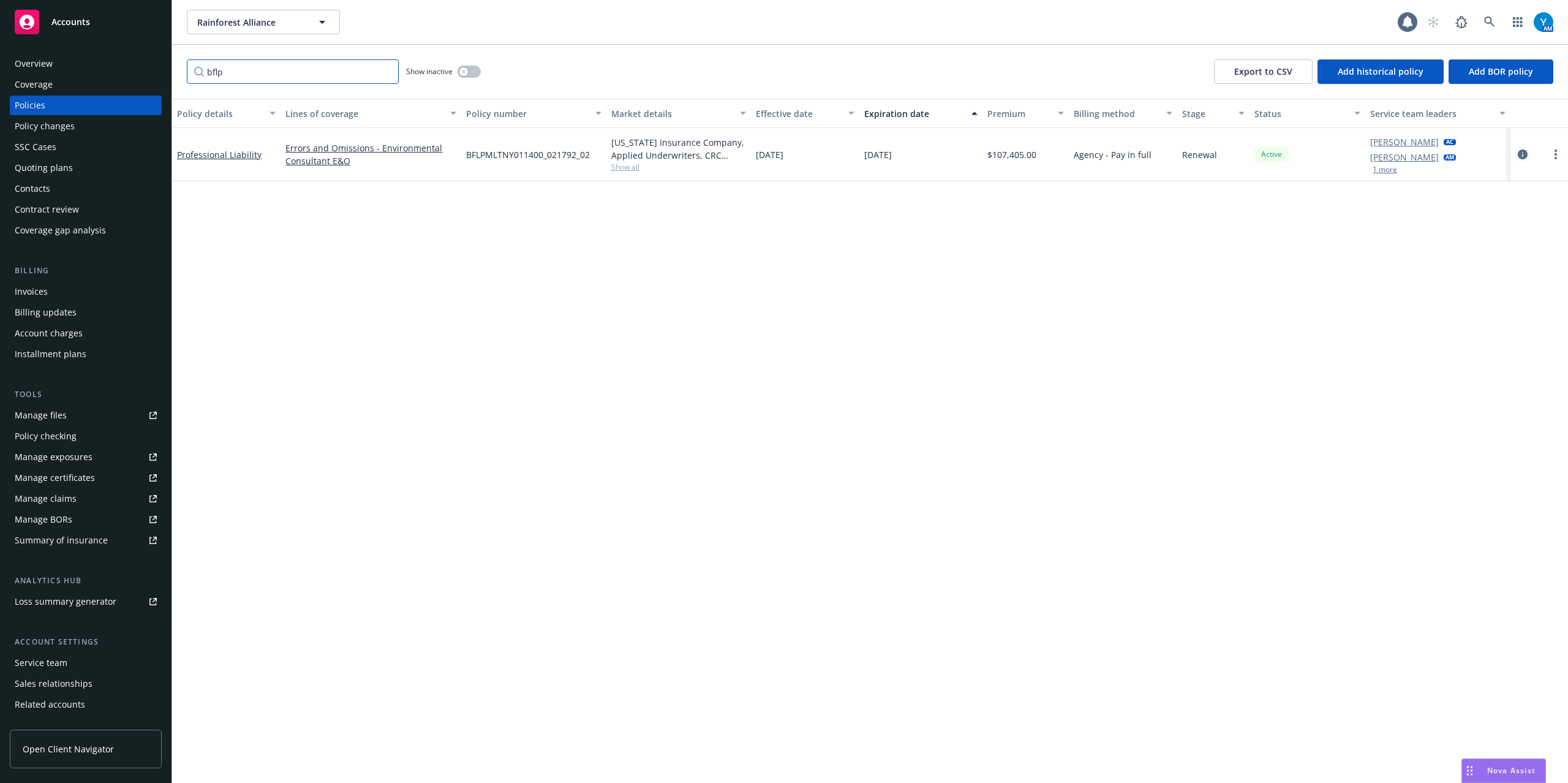
type input "bflp"
click at [1176, 153] on icon "circleInformation" at bounding box center [1523, 154] width 10 height 10
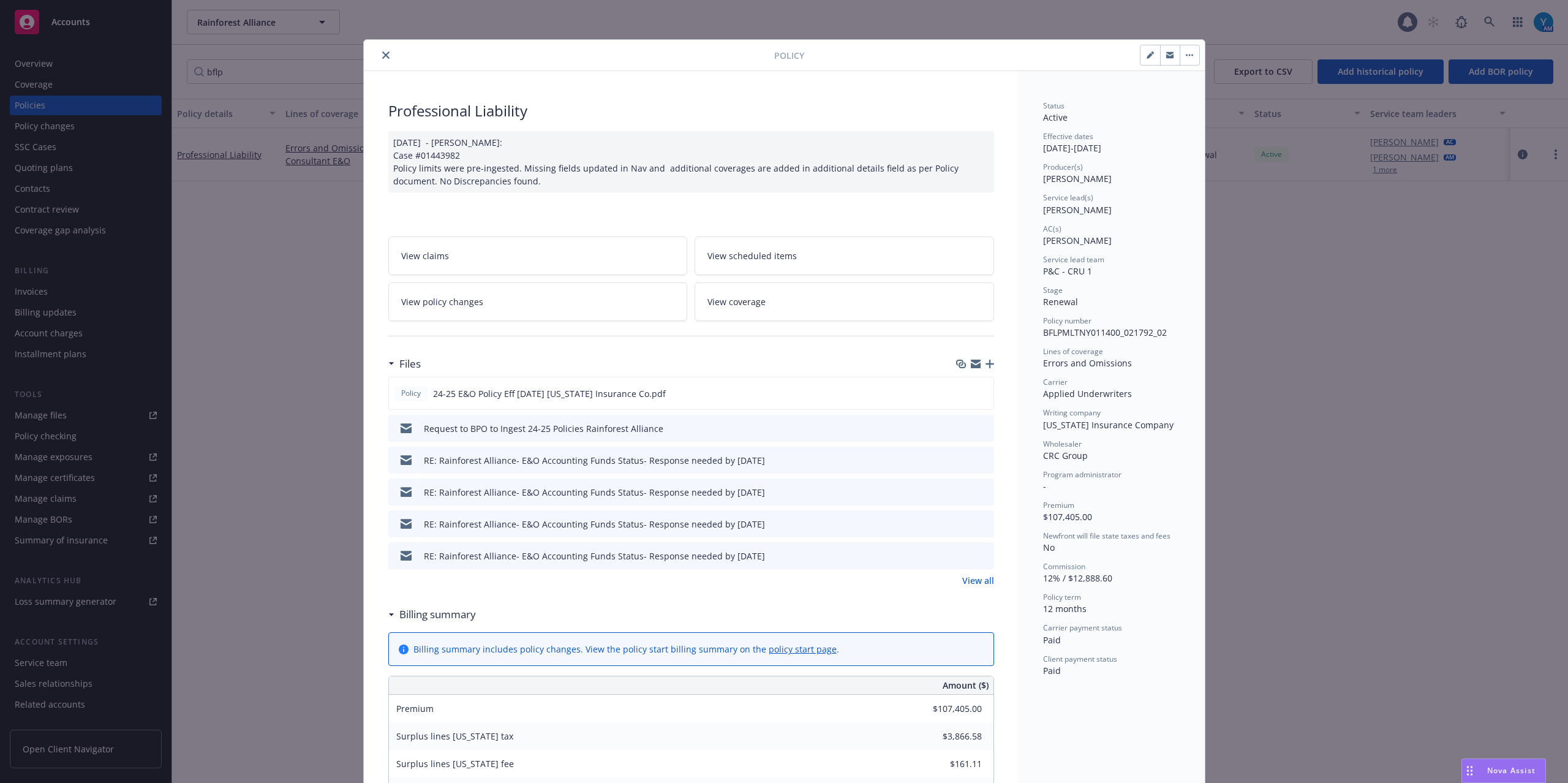
scroll to position [37, 0]
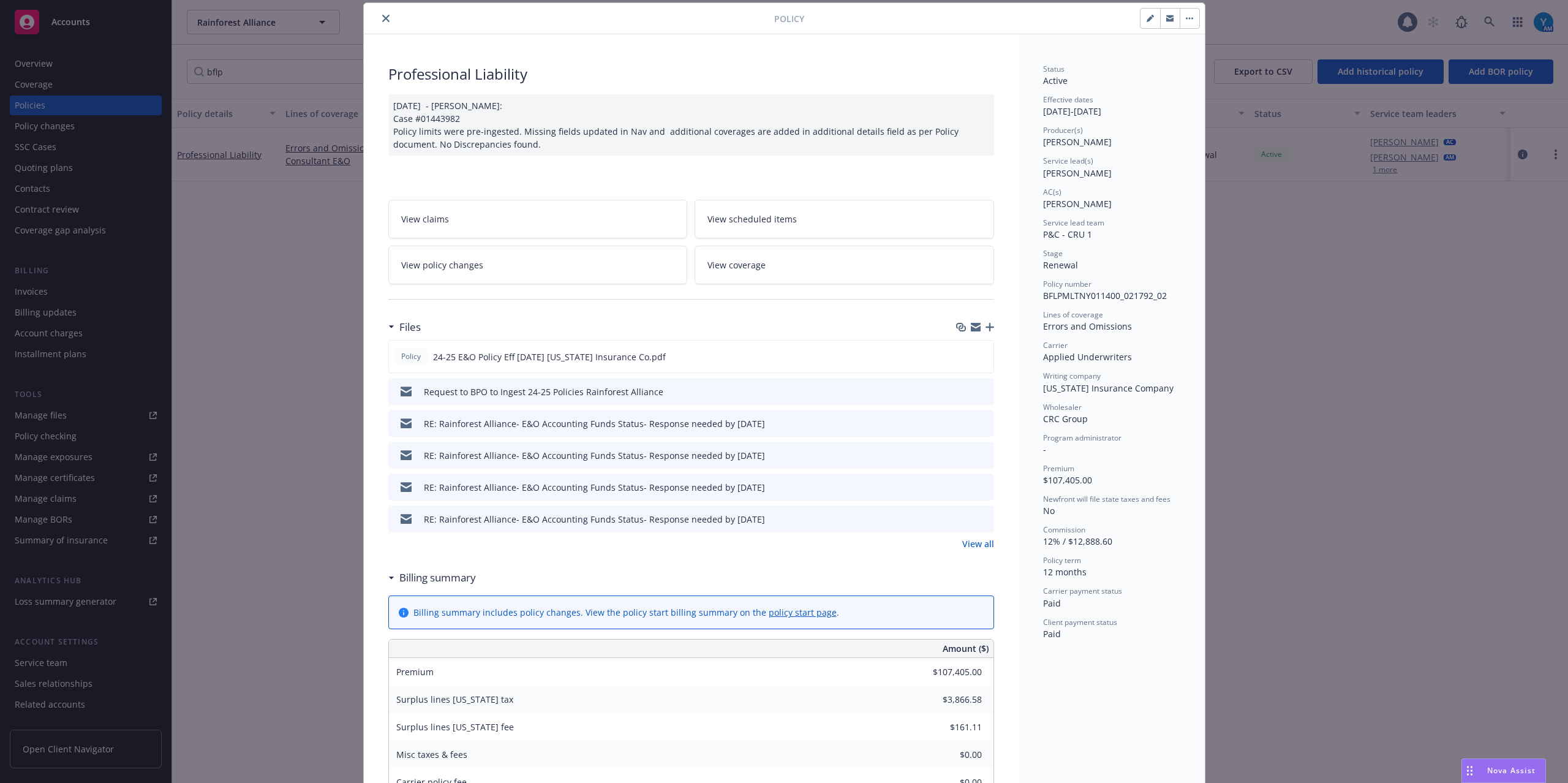
click at [978, 424] on icon "preview file" at bounding box center [983, 422] width 11 height 9
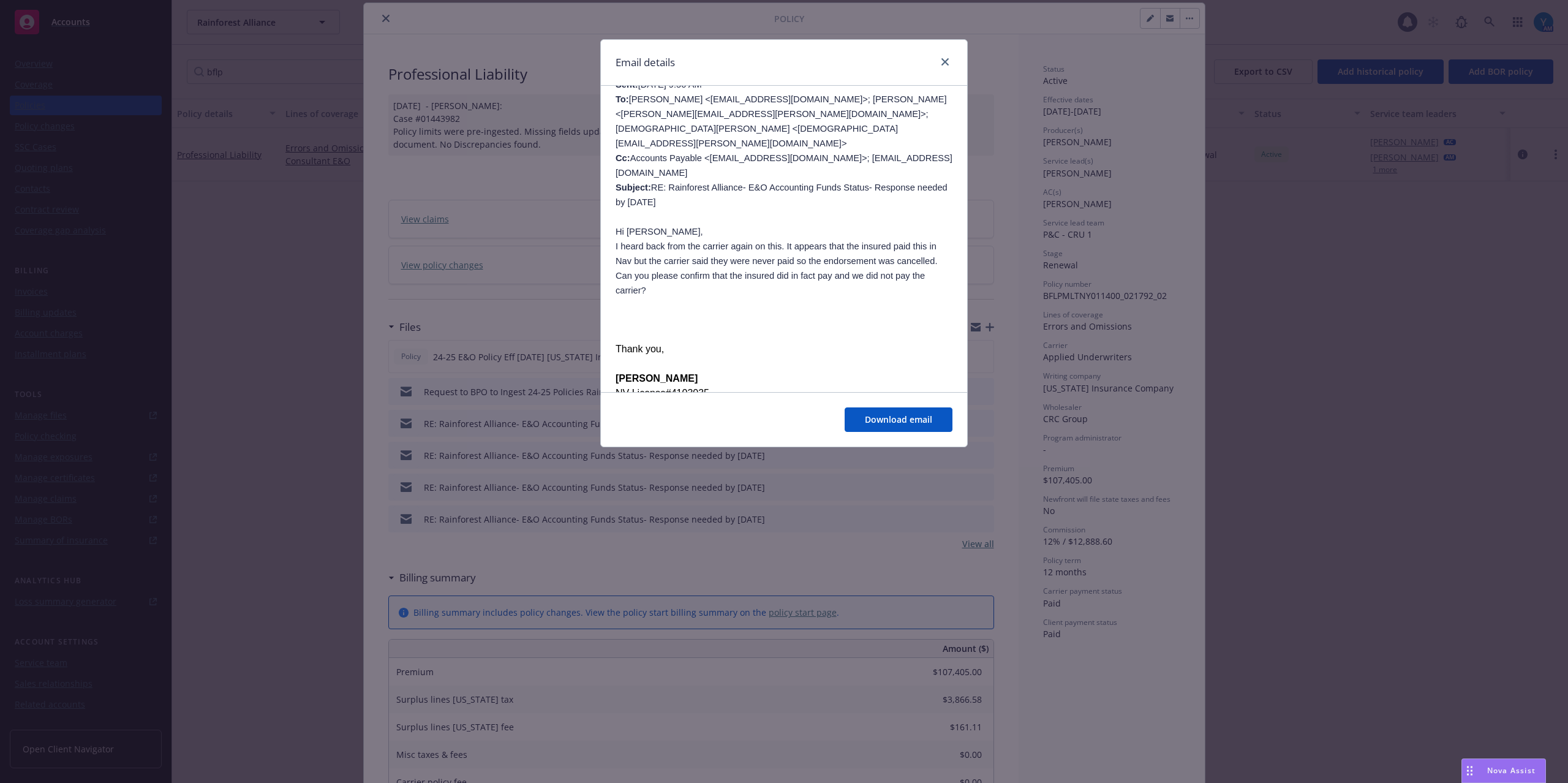
scroll to position [572, 0]
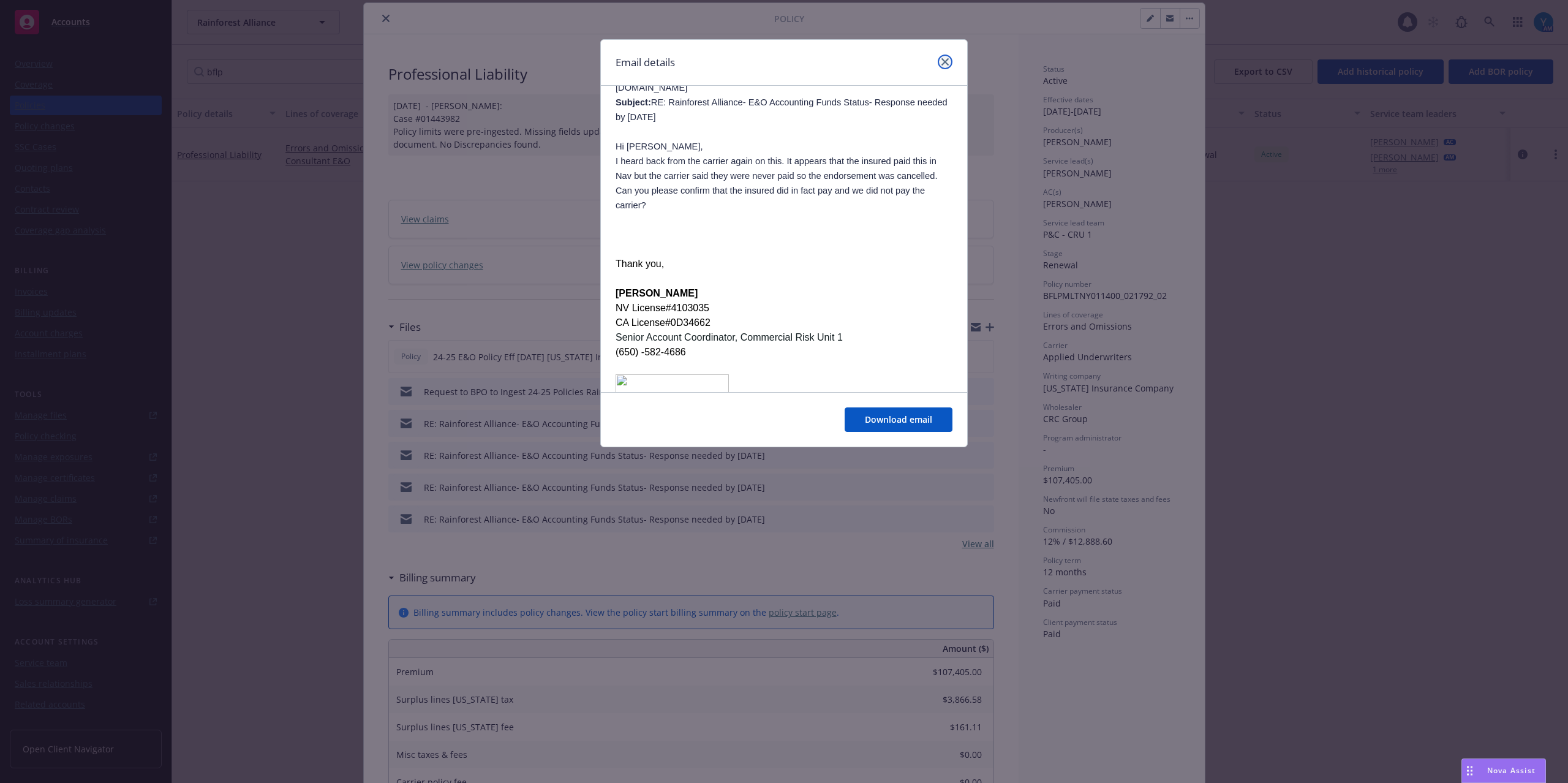
click at [945, 59] on icon "close" at bounding box center [945, 62] width 7 height 7
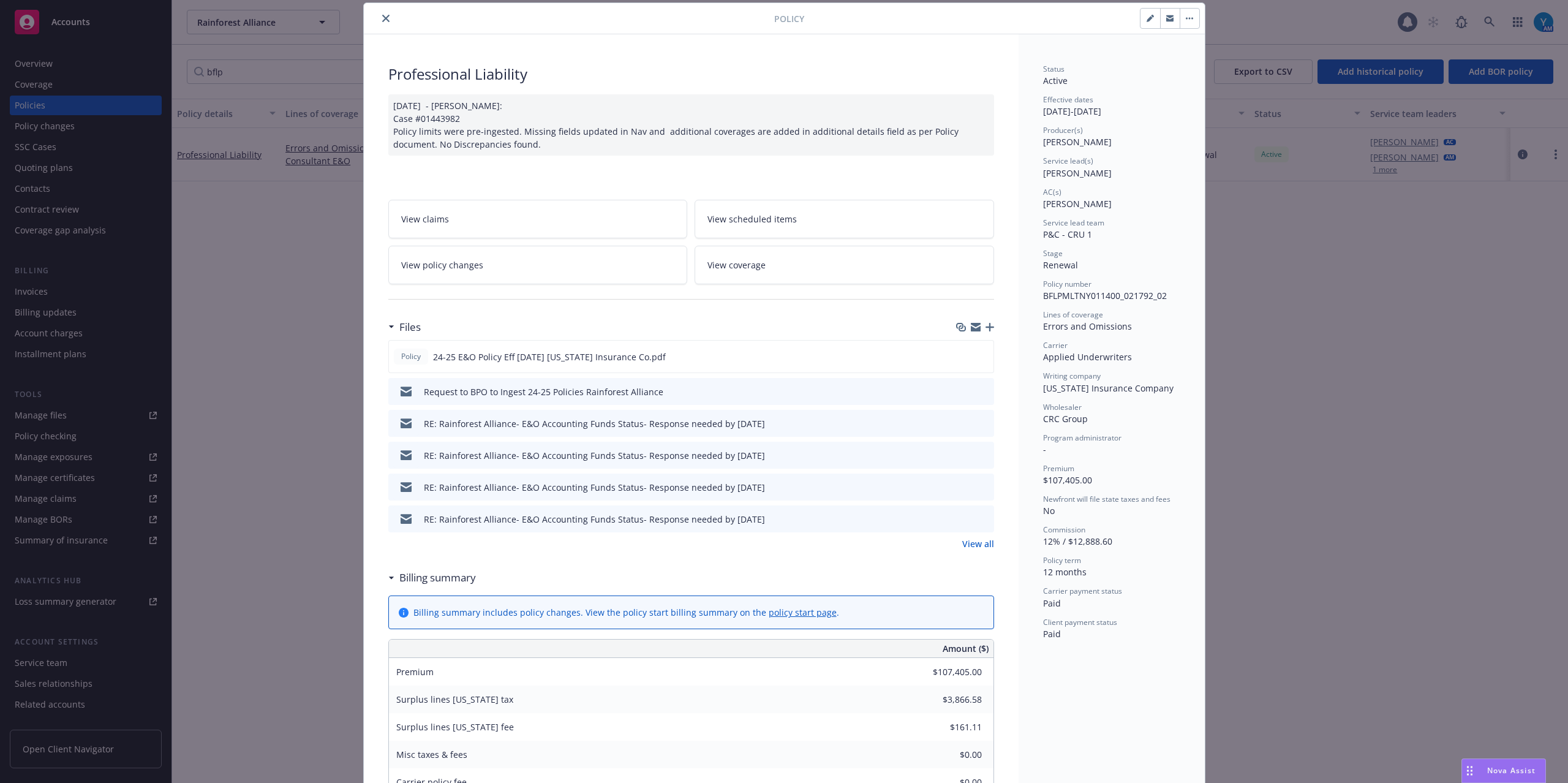
click at [981, 539] on link "View all" at bounding box center [978, 543] width 32 height 13
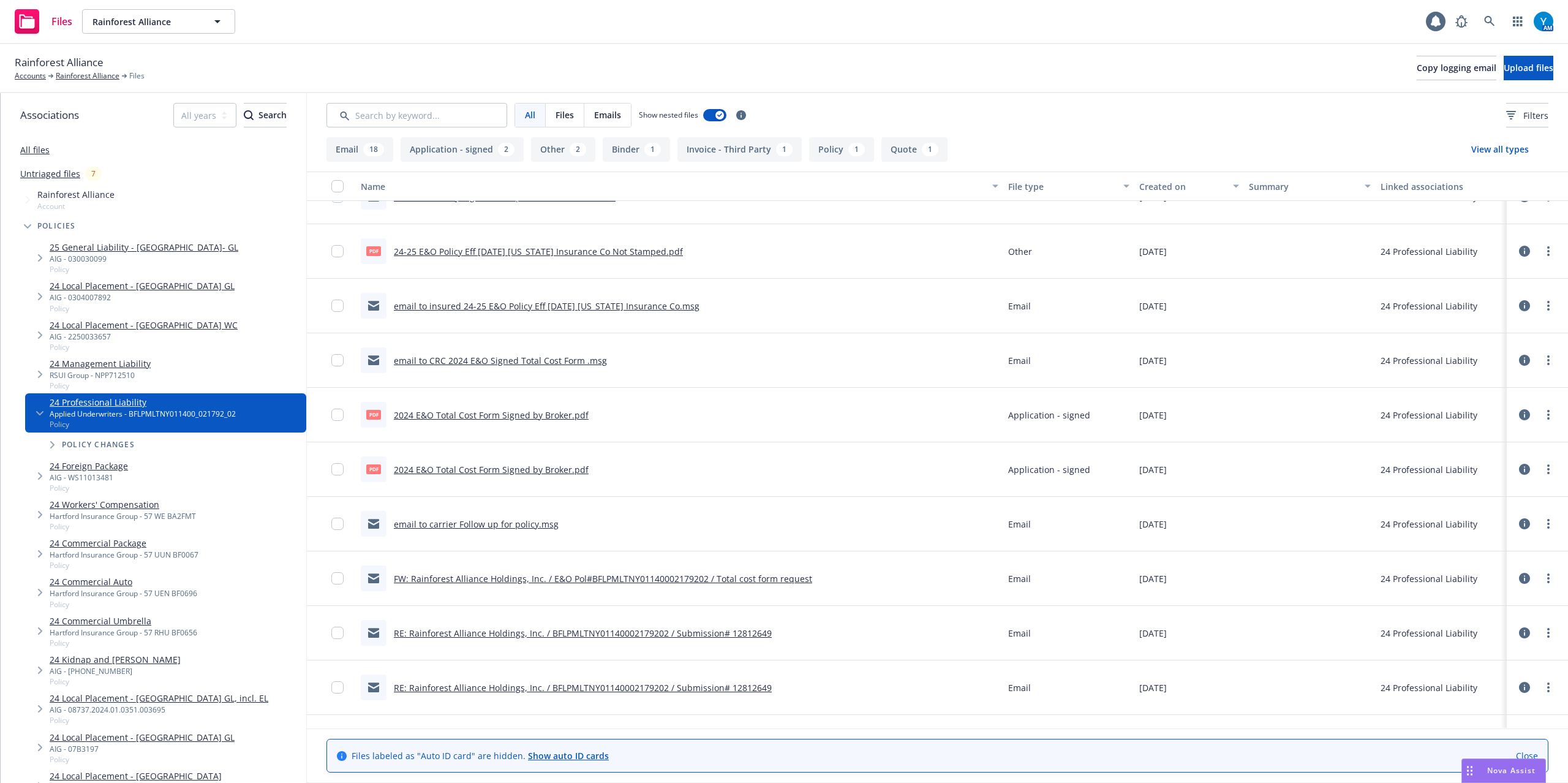
scroll to position [163, 0]
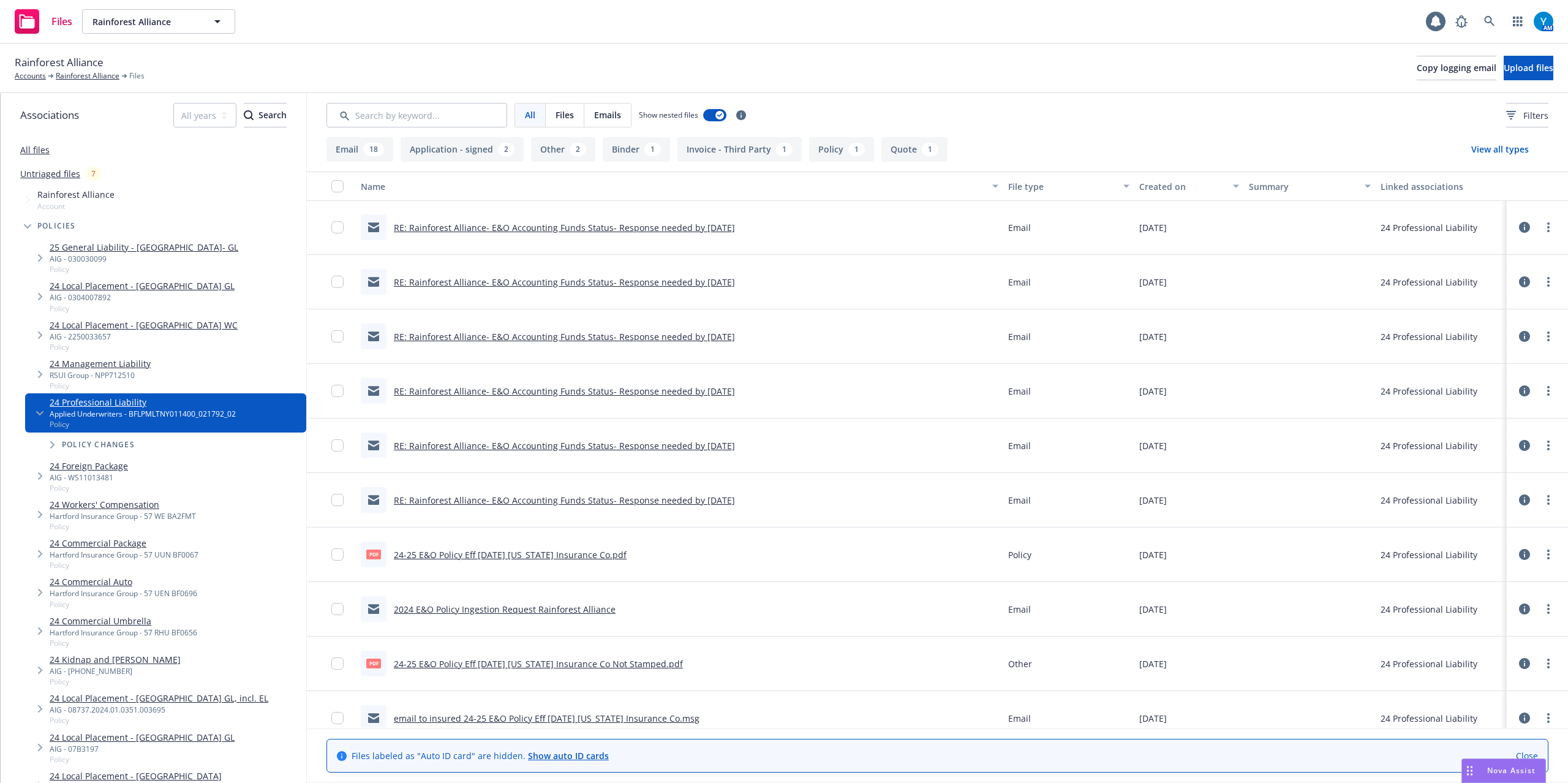
click at [716, 500] on link "RE: Rainforest Alliance- E&O Accounting Funds Status- Response needed by [DATE]" at bounding box center [564, 500] width 341 height 12
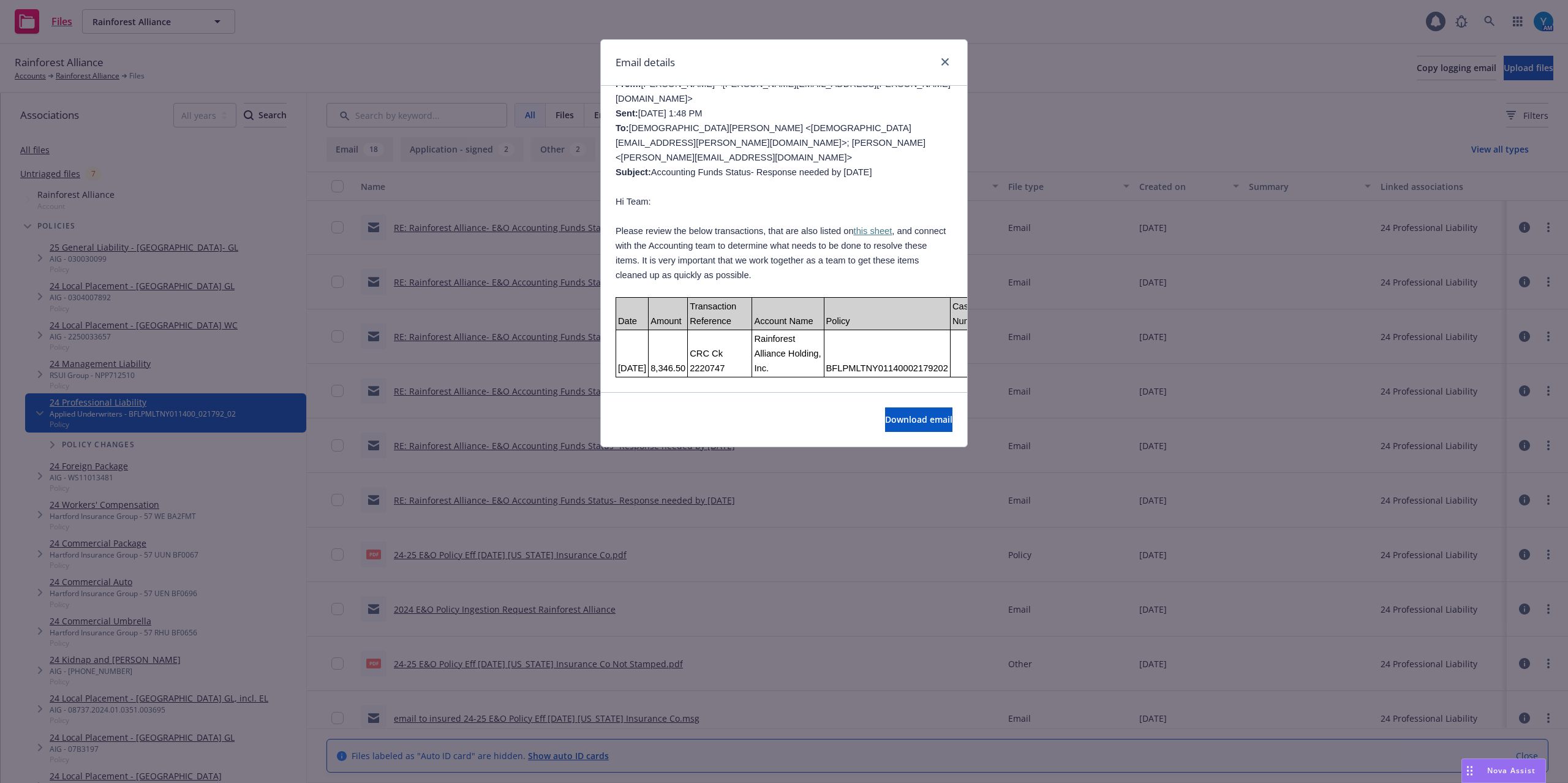
scroll to position [572, 0]
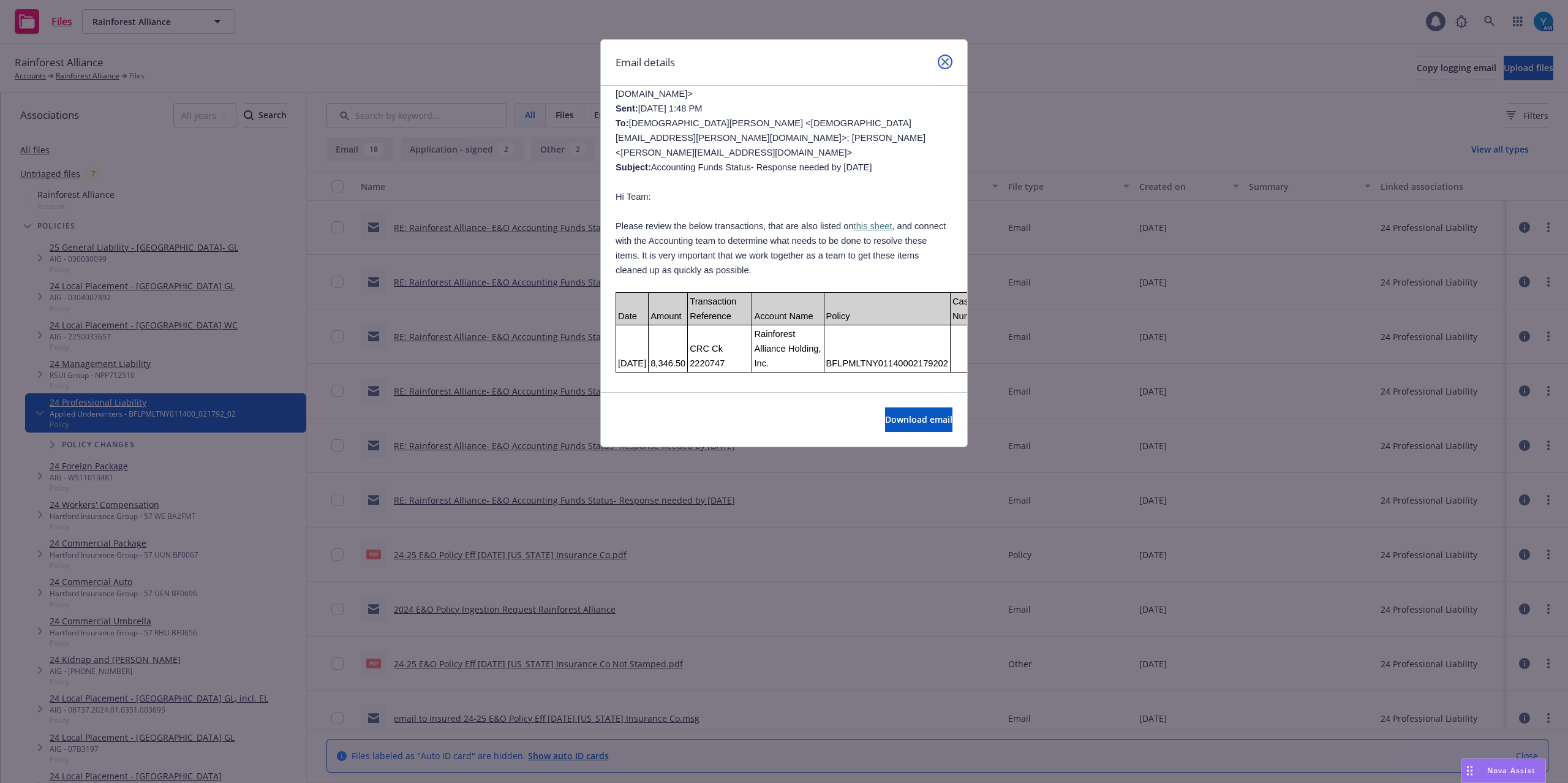
click at [939, 64] on link "close" at bounding box center [945, 62] width 15 height 15
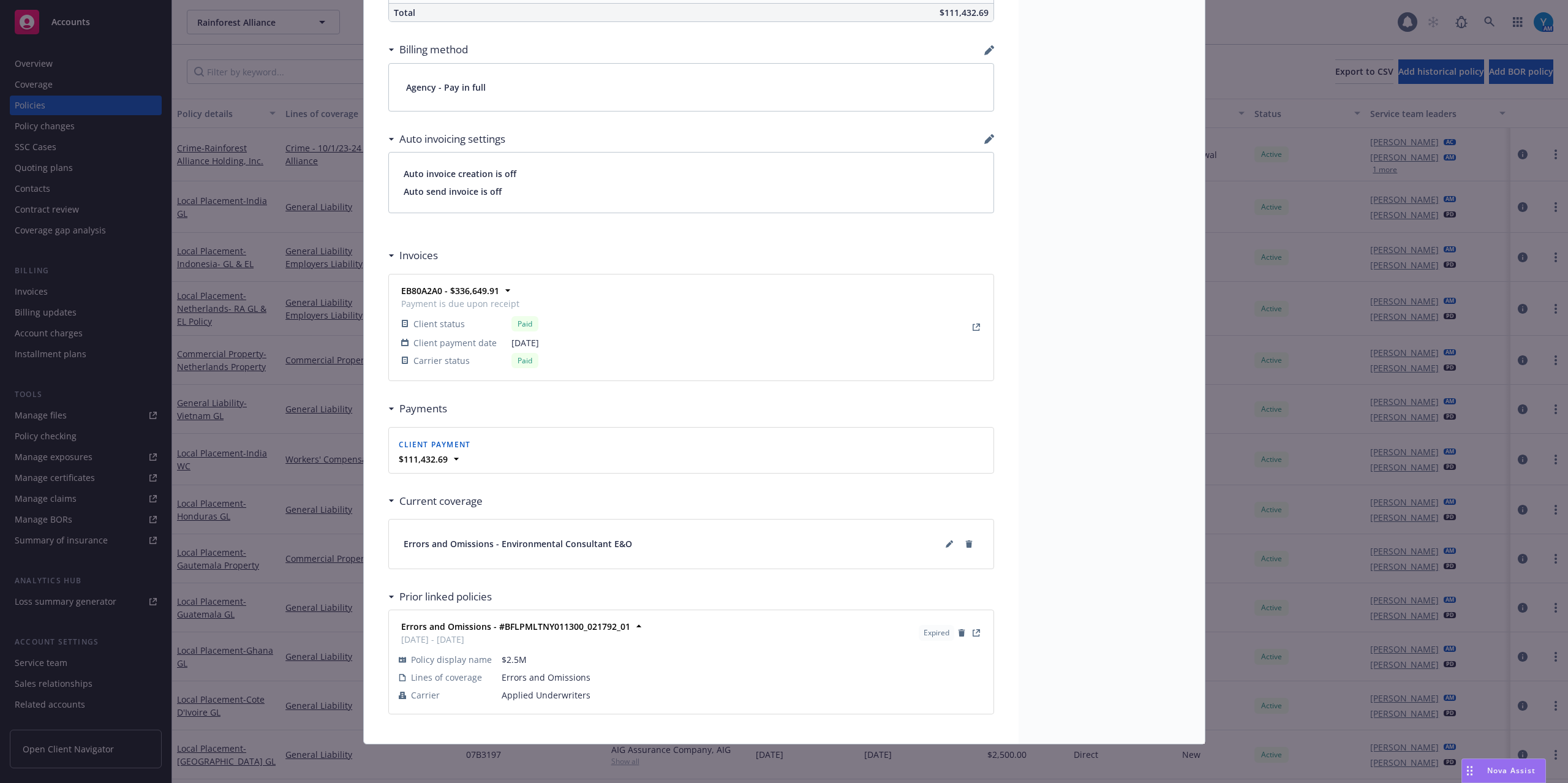
scroll to position [917, 0]
click at [388, 501] on div "Current coverage" at bounding box center [436, 501] width 94 height 16
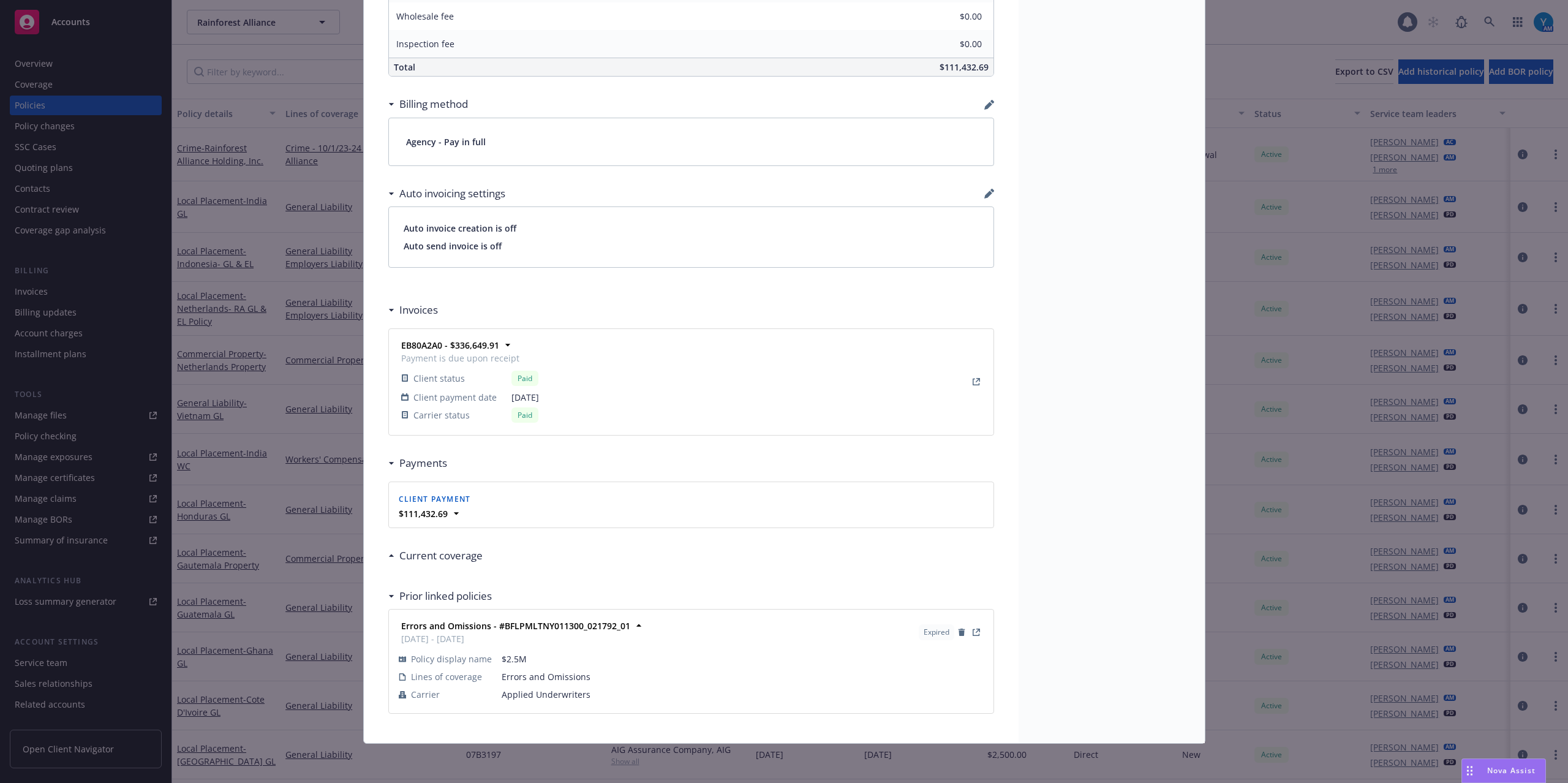
scroll to position [862, 0]
click at [388, 554] on div "Current coverage" at bounding box center [436, 556] width 94 height 16
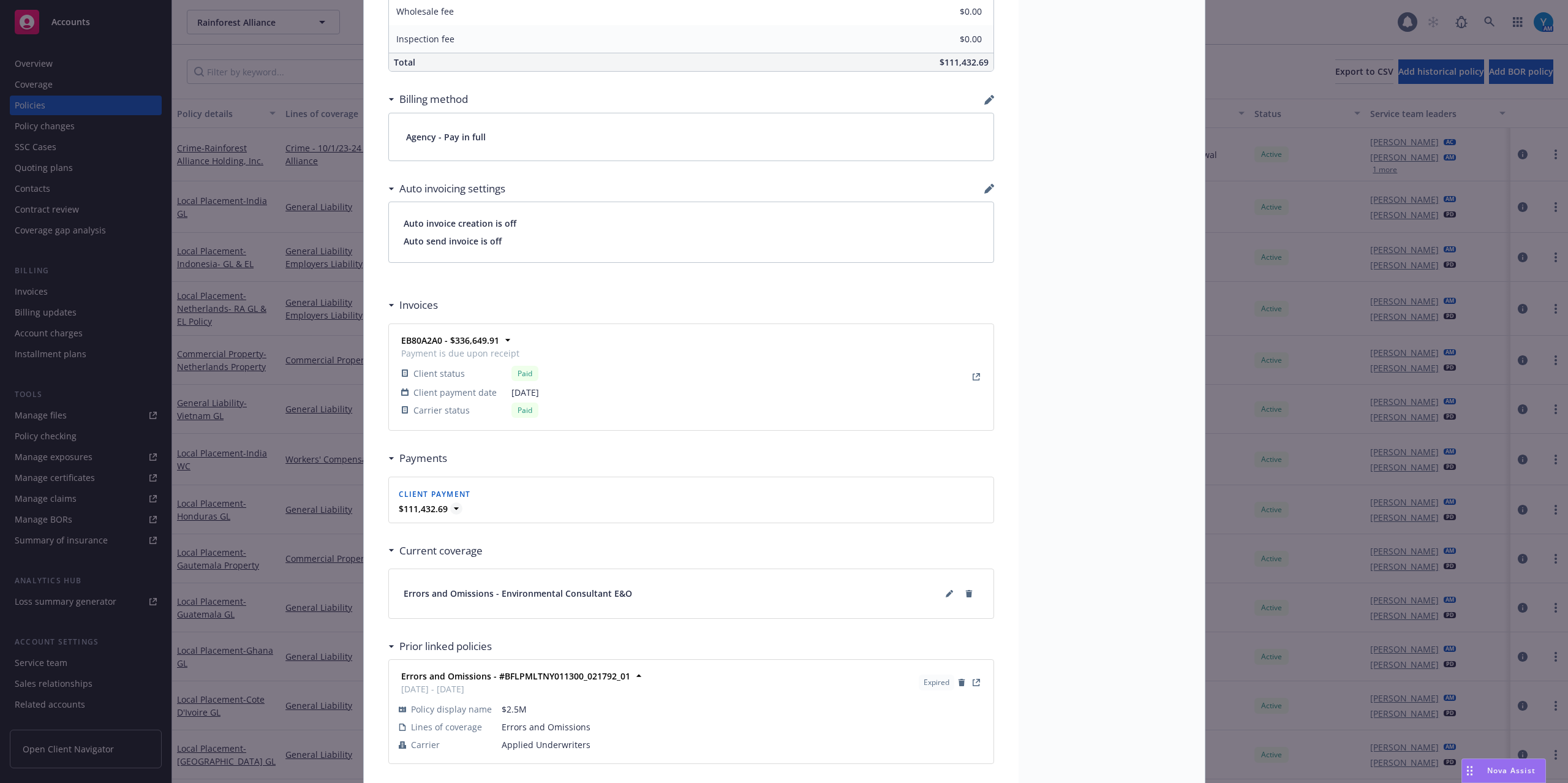
click at [453, 510] on icon at bounding box center [456, 509] width 5 height 2
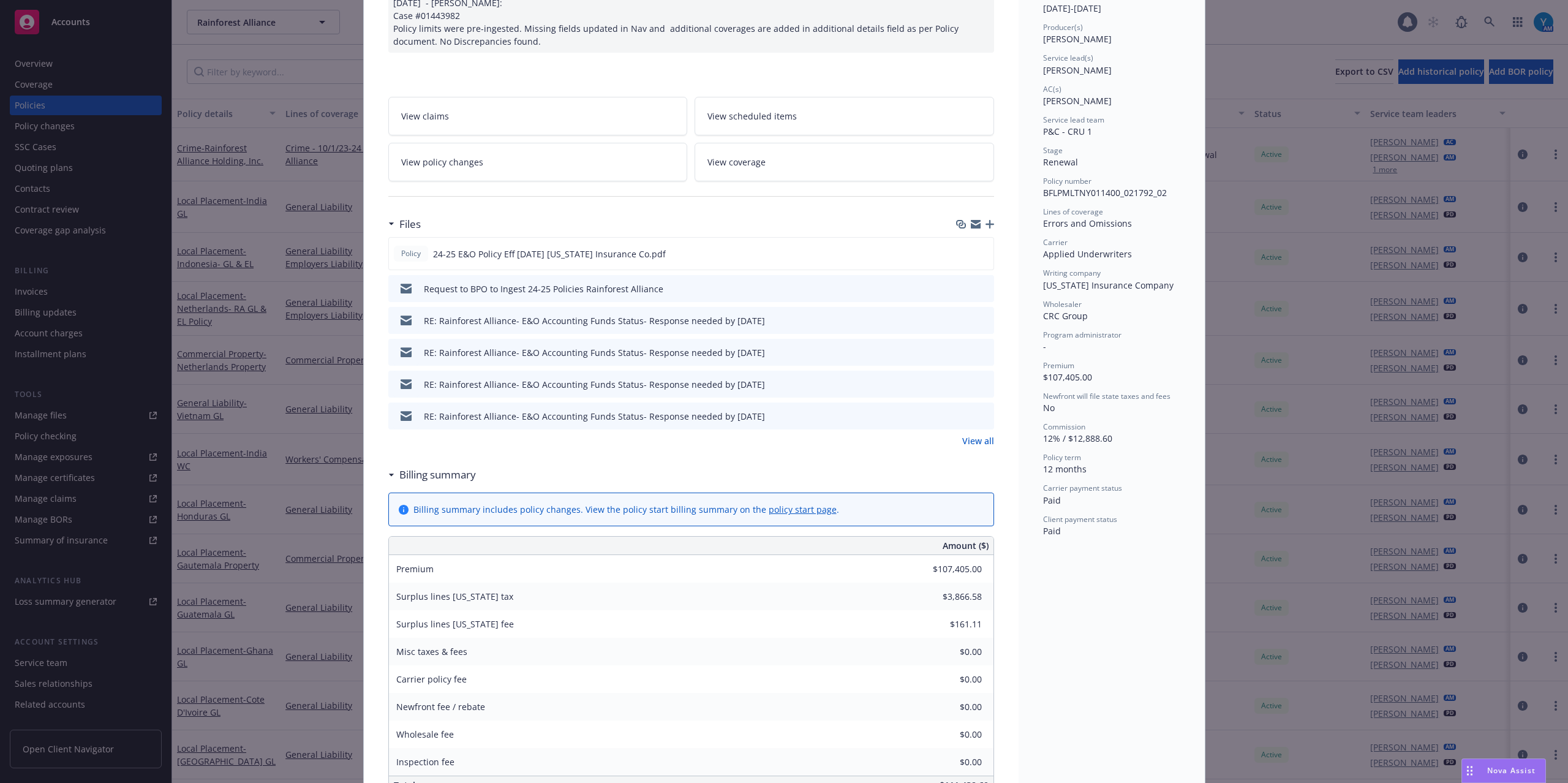
scroll to position [0, 0]
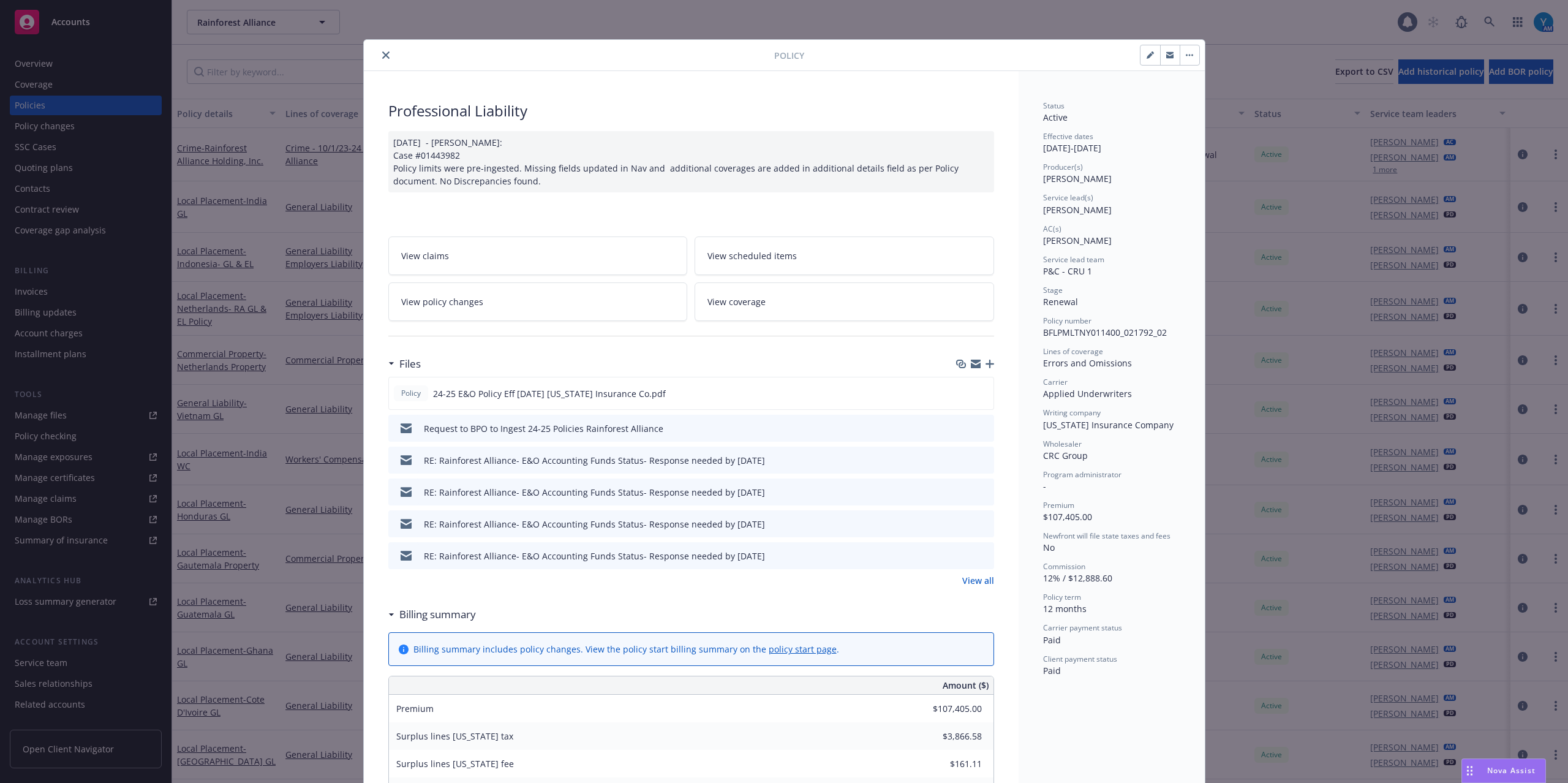
click at [382, 55] on icon "close" at bounding box center [386, 55] width 7 height 7
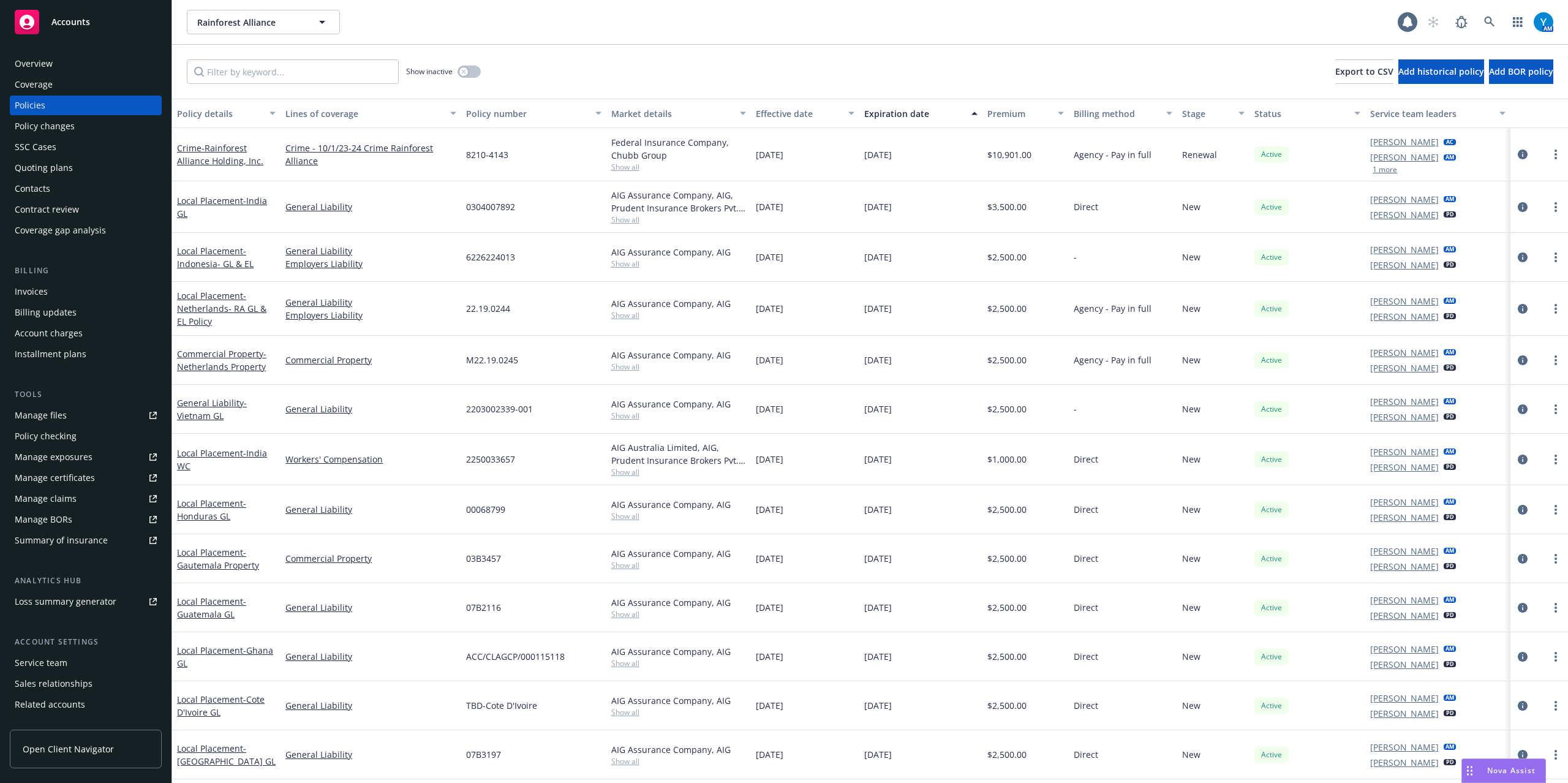
click at [33, 293] on div "Invoices" at bounding box center [31, 292] width 33 height 20
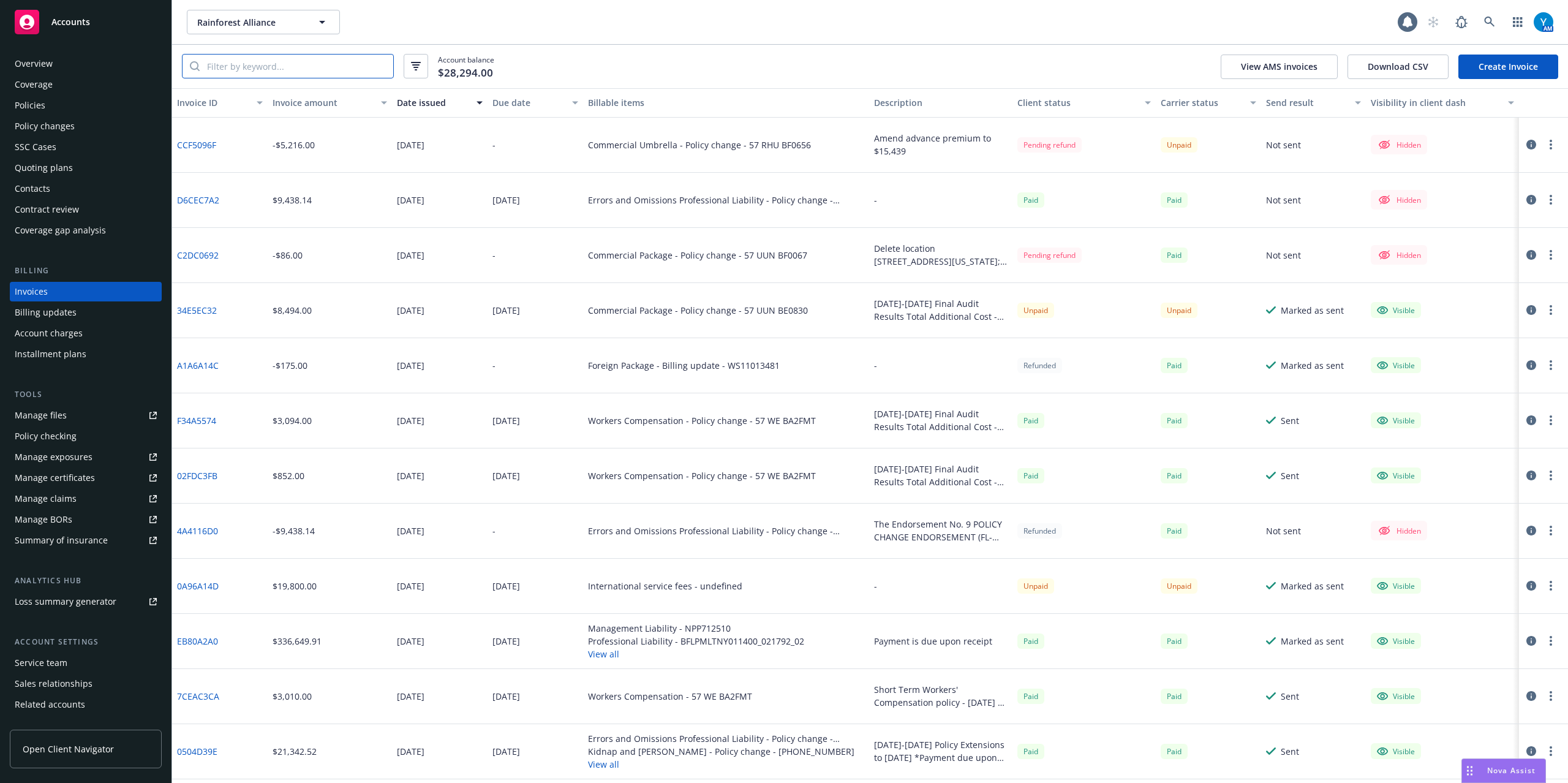
click at [274, 72] on input "search" at bounding box center [296, 66] width 193 height 24
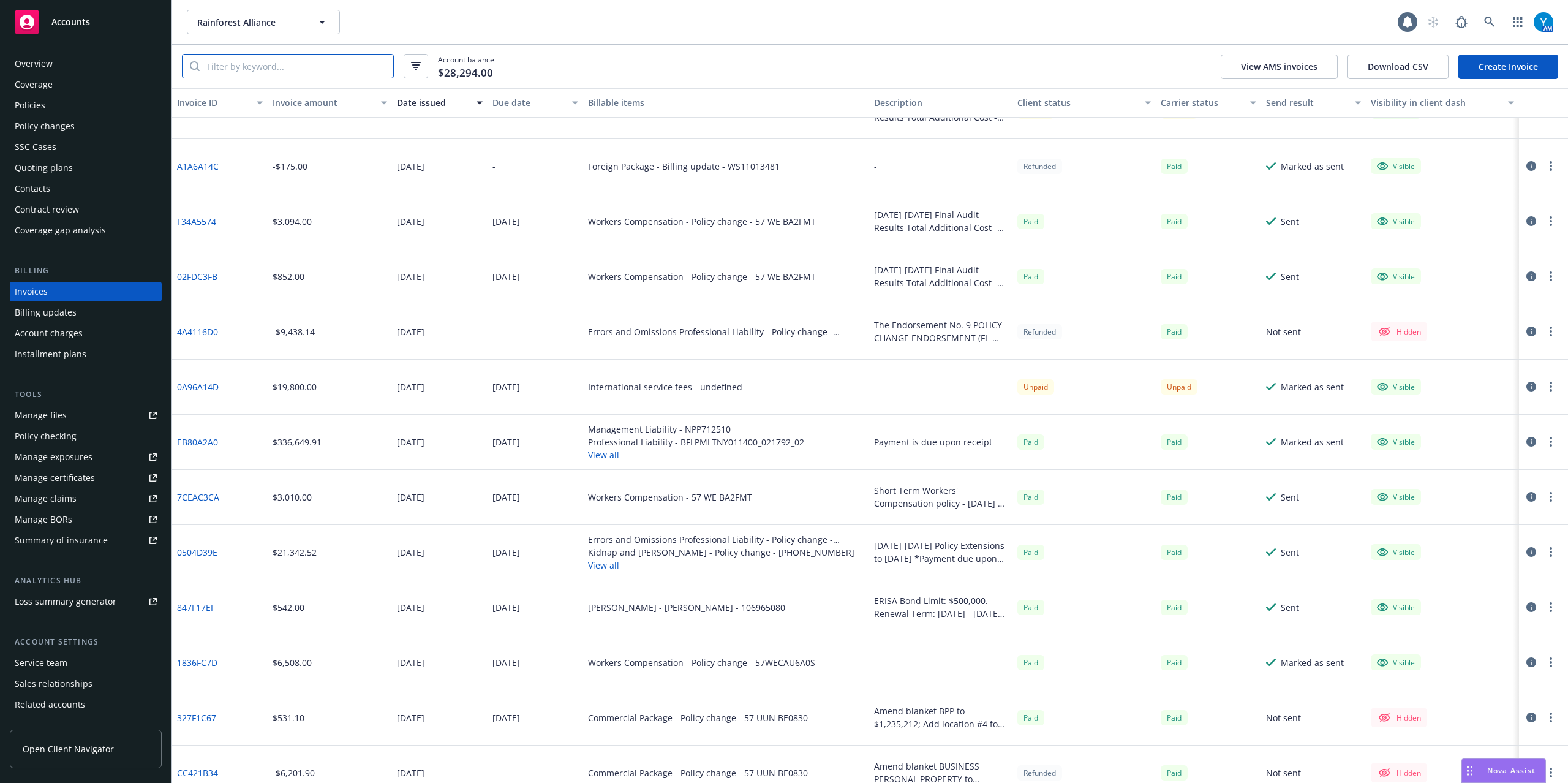
scroll to position [245, 0]
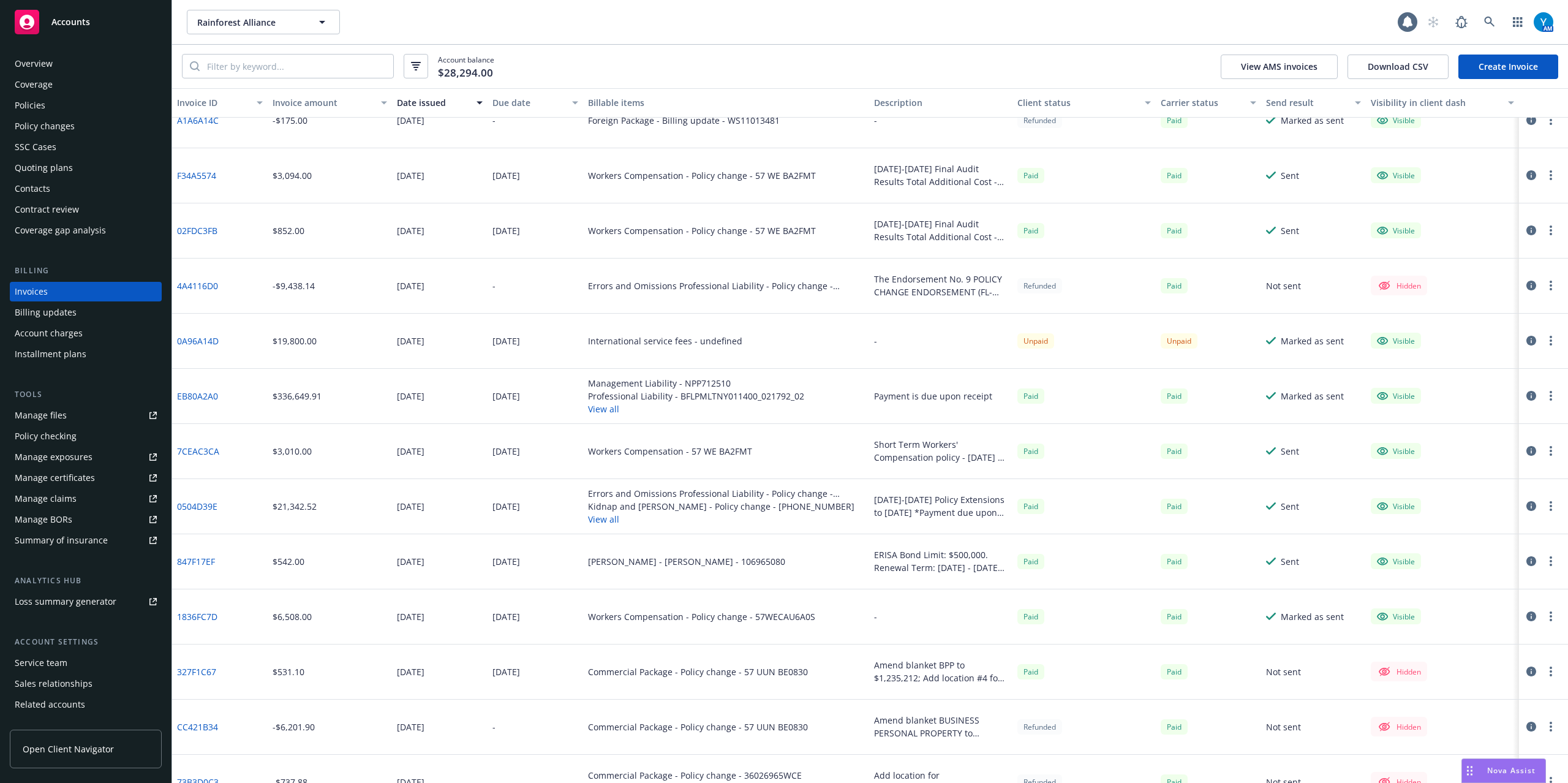
click at [601, 518] on button "View all" at bounding box center [726, 519] width 277 height 13
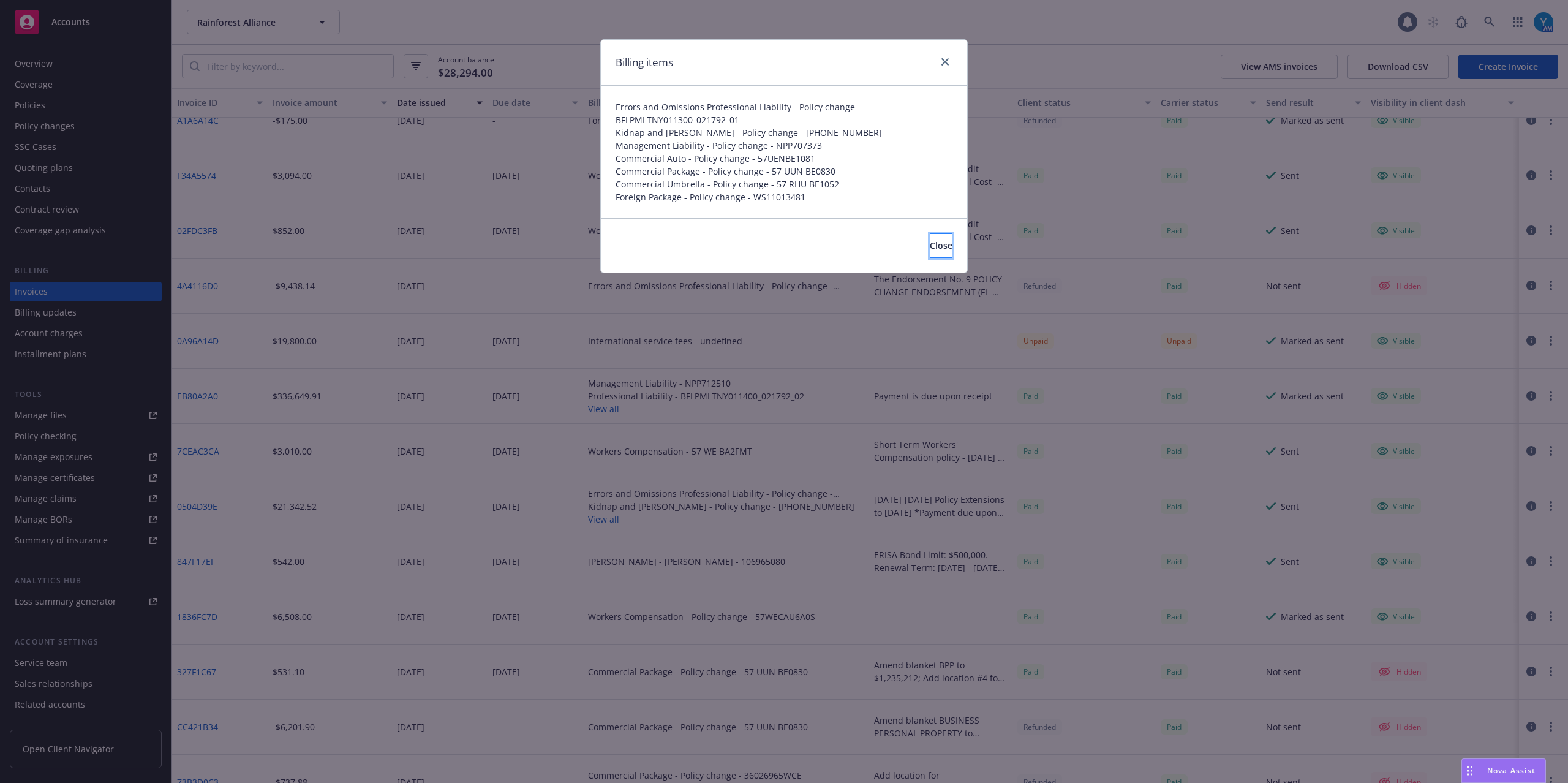
click at [930, 248] on span "Close" at bounding box center [941, 245] width 23 height 12
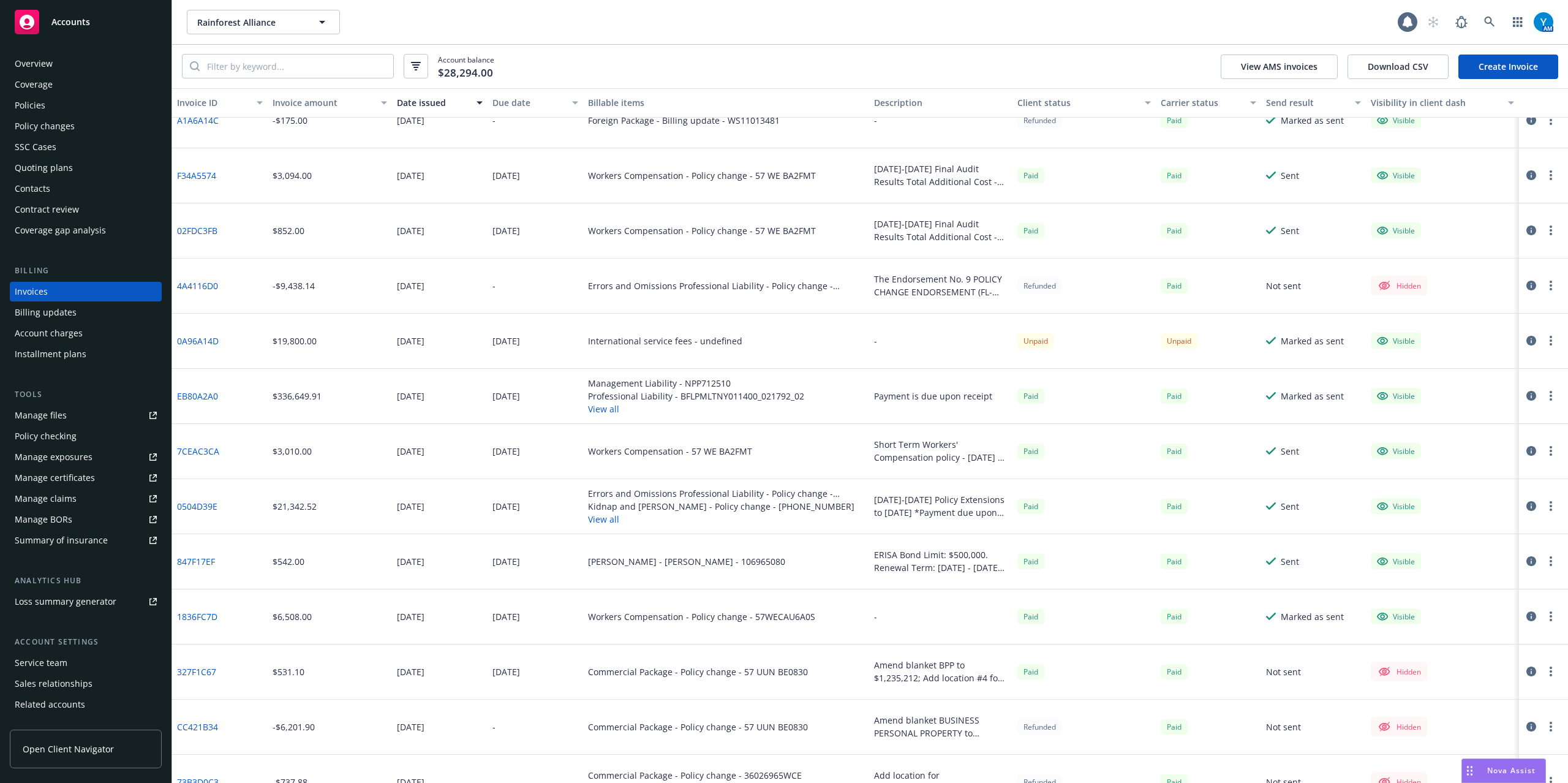
click at [199, 395] on link "EB80A2A0" at bounding box center [198, 396] width 41 height 13
click at [71, 93] on div "Coverage" at bounding box center [85, 85] width 142 height 20
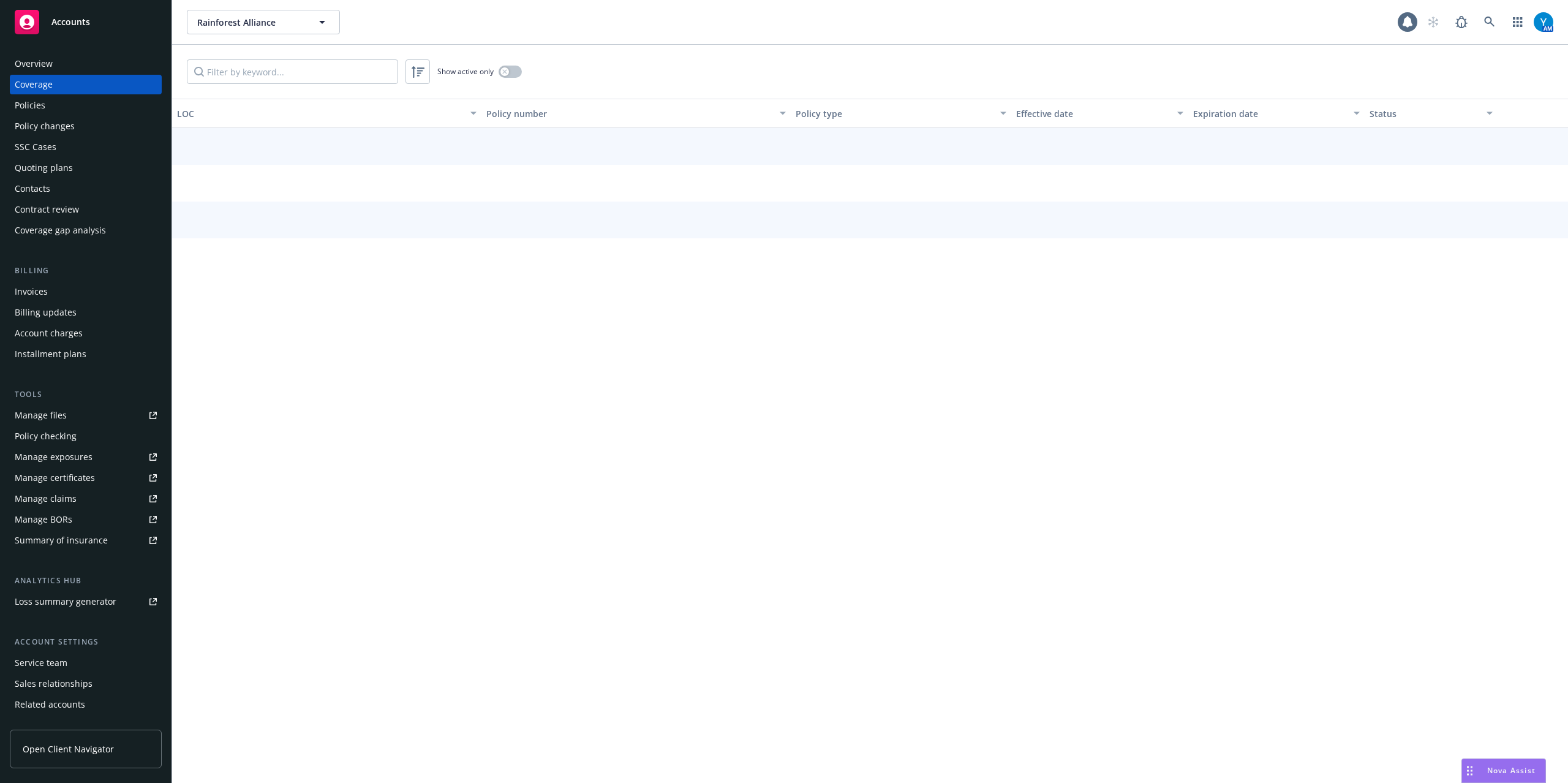
click at [67, 101] on div "Policies" at bounding box center [85, 105] width 142 height 20
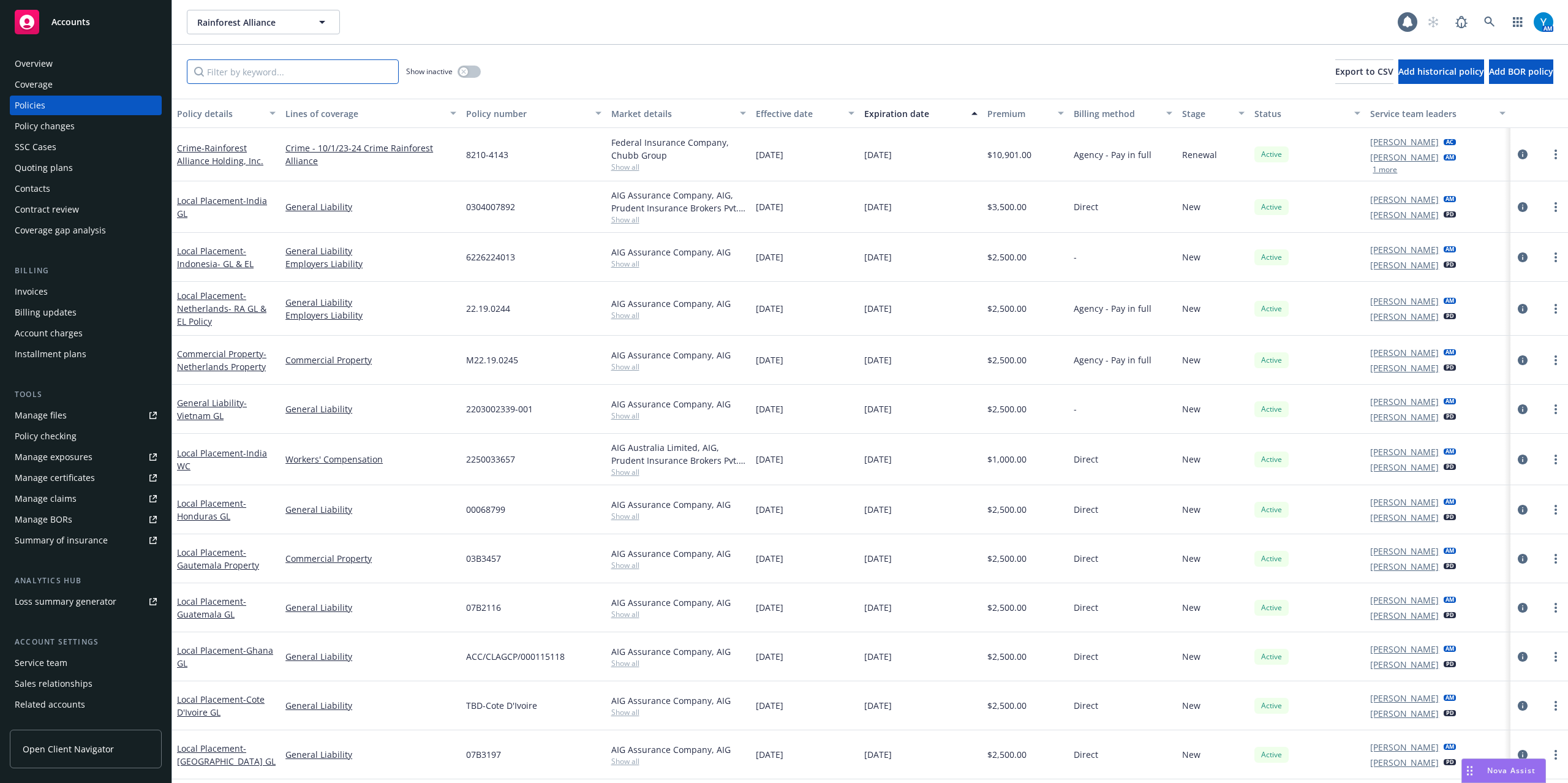
click at [273, 76] on input "Filter by keyword..." at bounding box center [293, 72] width 212 height 25
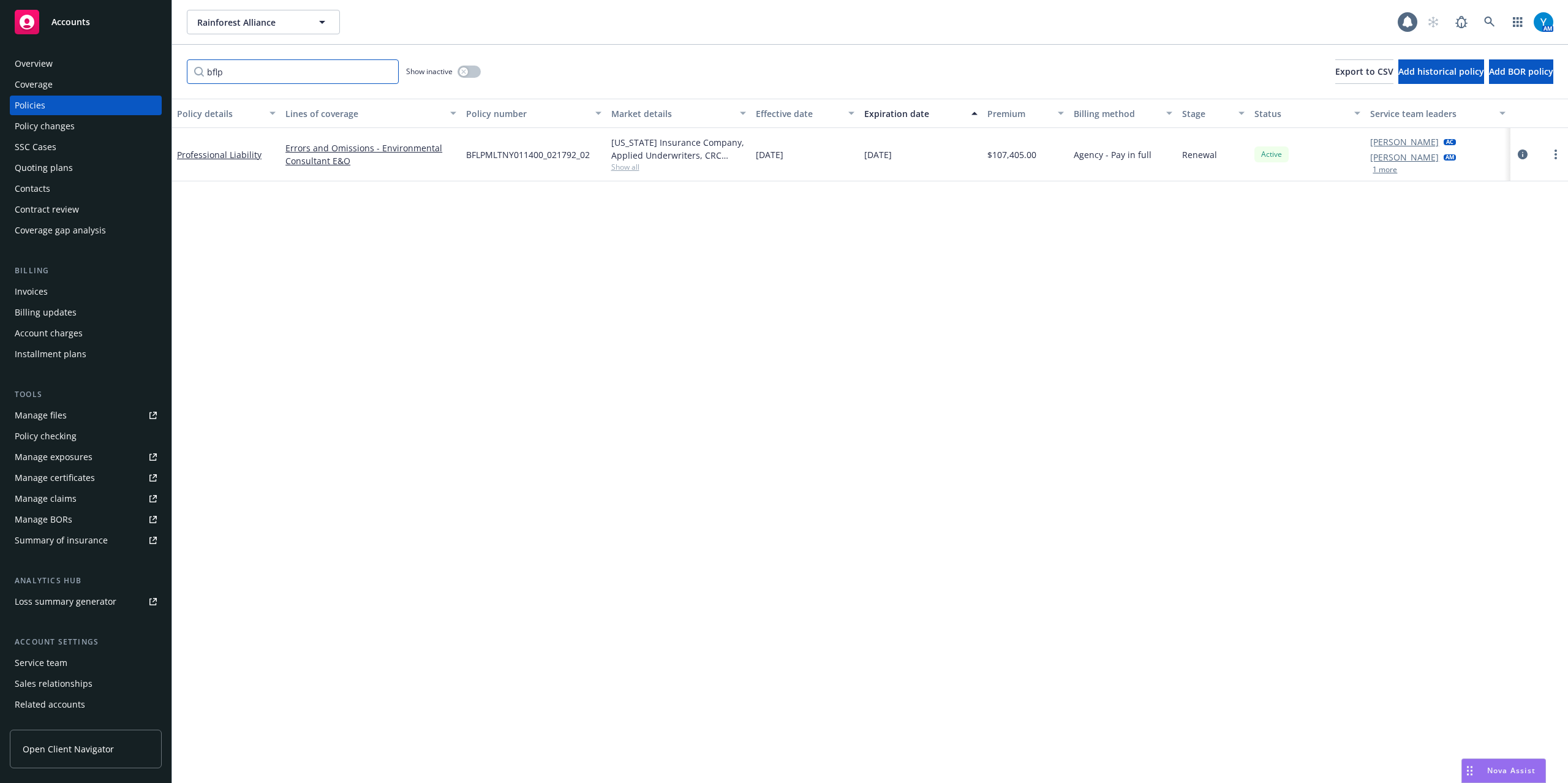
type input "bflp"
click at [473, 69] on button "button" at bounding box center [470, 72] width 24 height 12
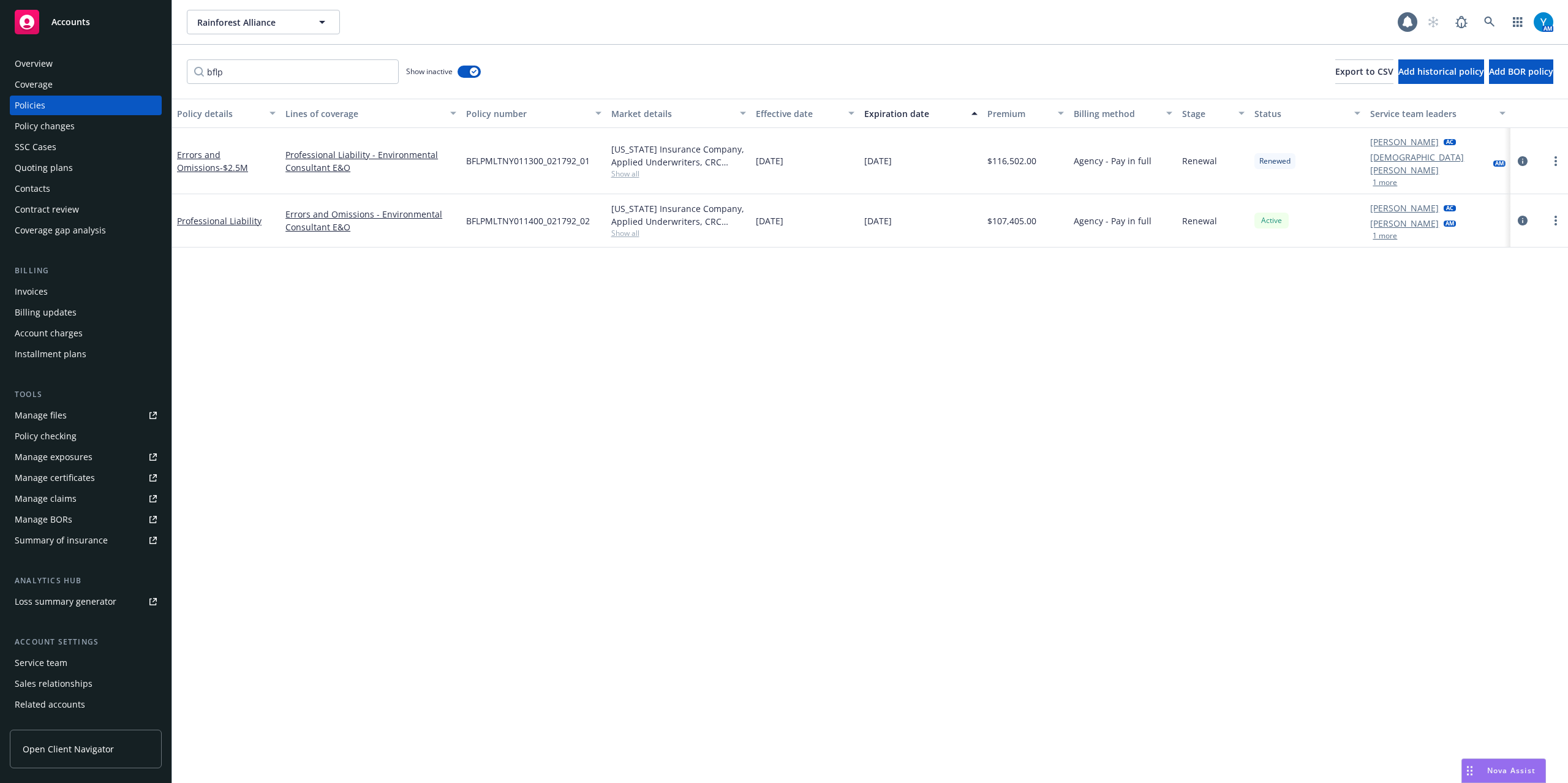
click at [35, 286] on div "Invoices" at bounding box center [31, 292] width 33 height 20
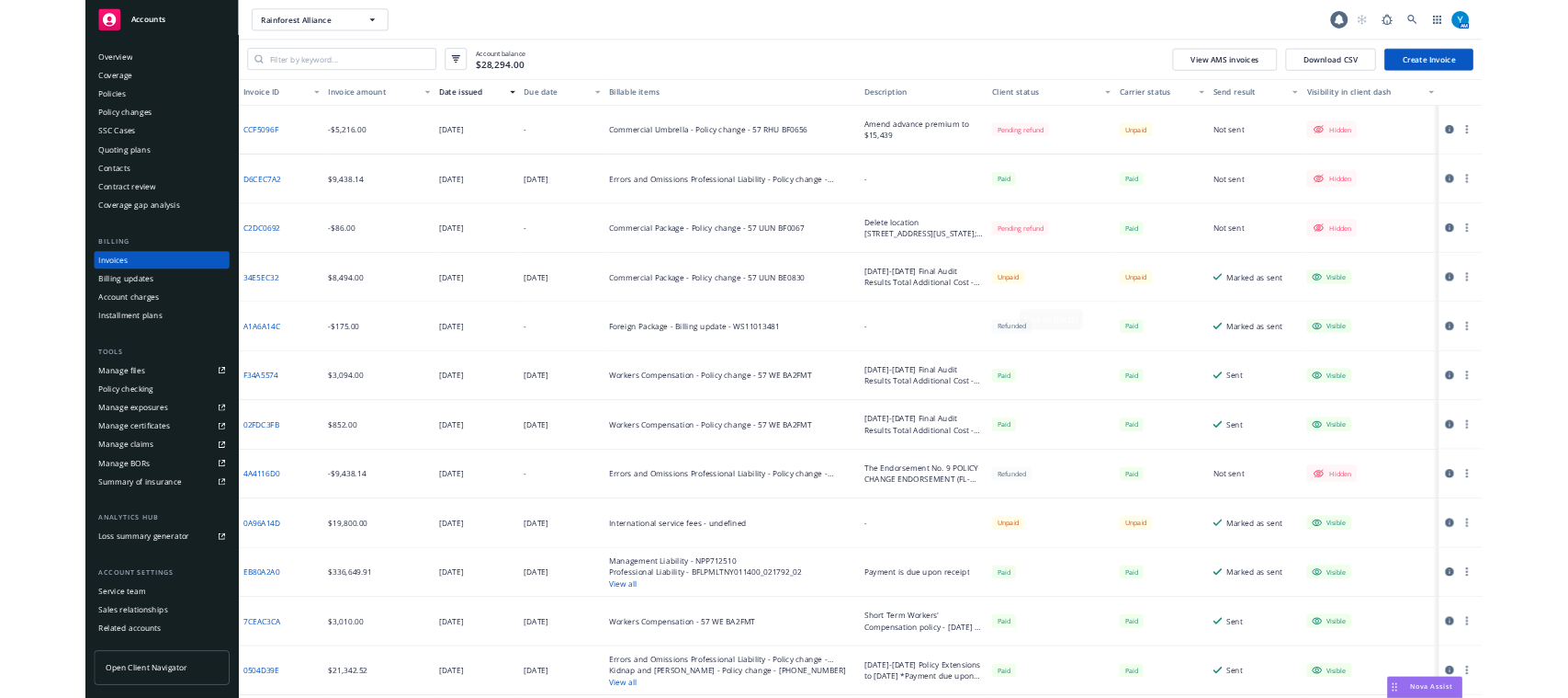
scroll to position [368, 0]
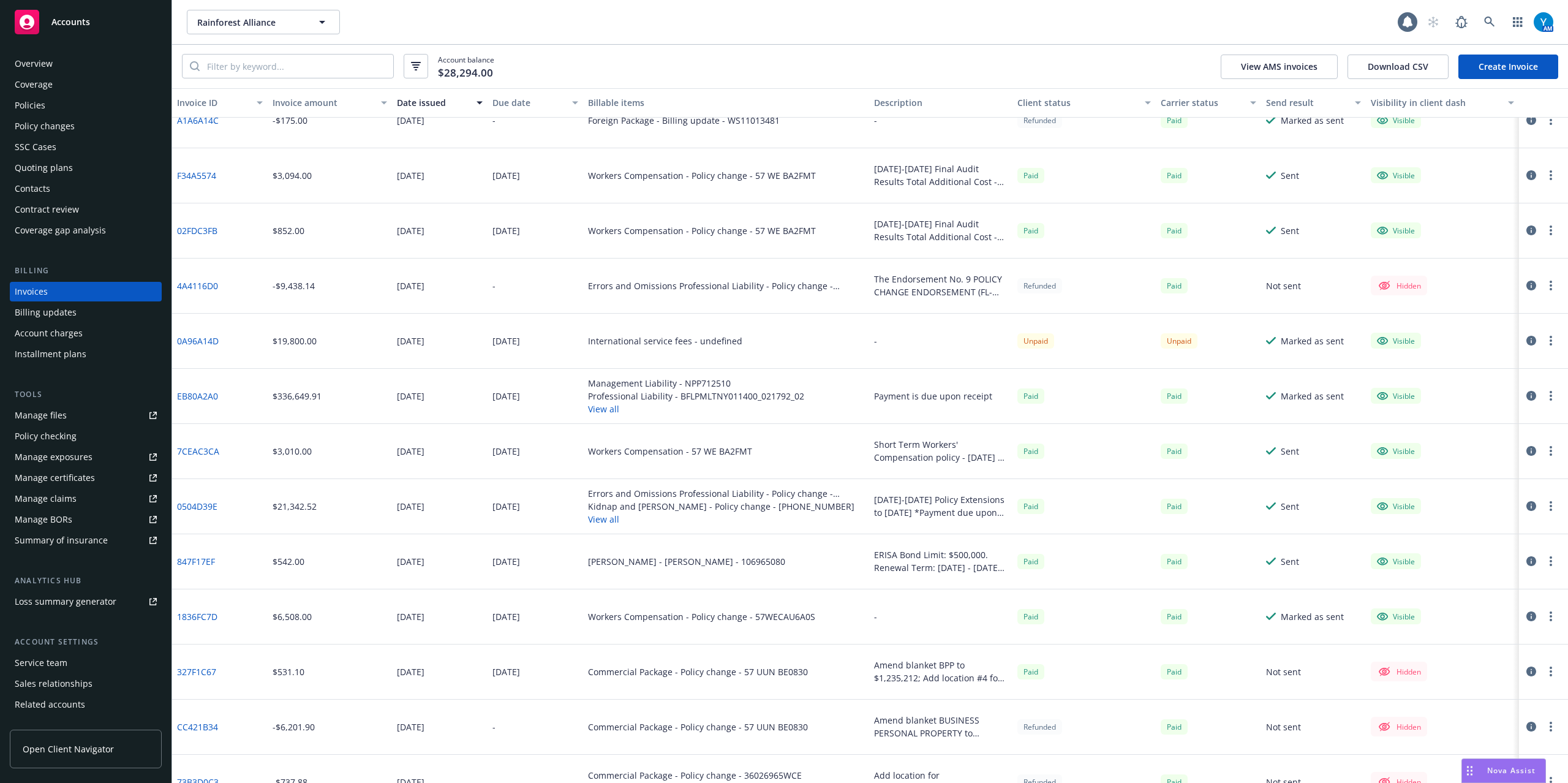
click at [594, 407] on button "View all" at bounding box center [696, 409] width 216 height 13
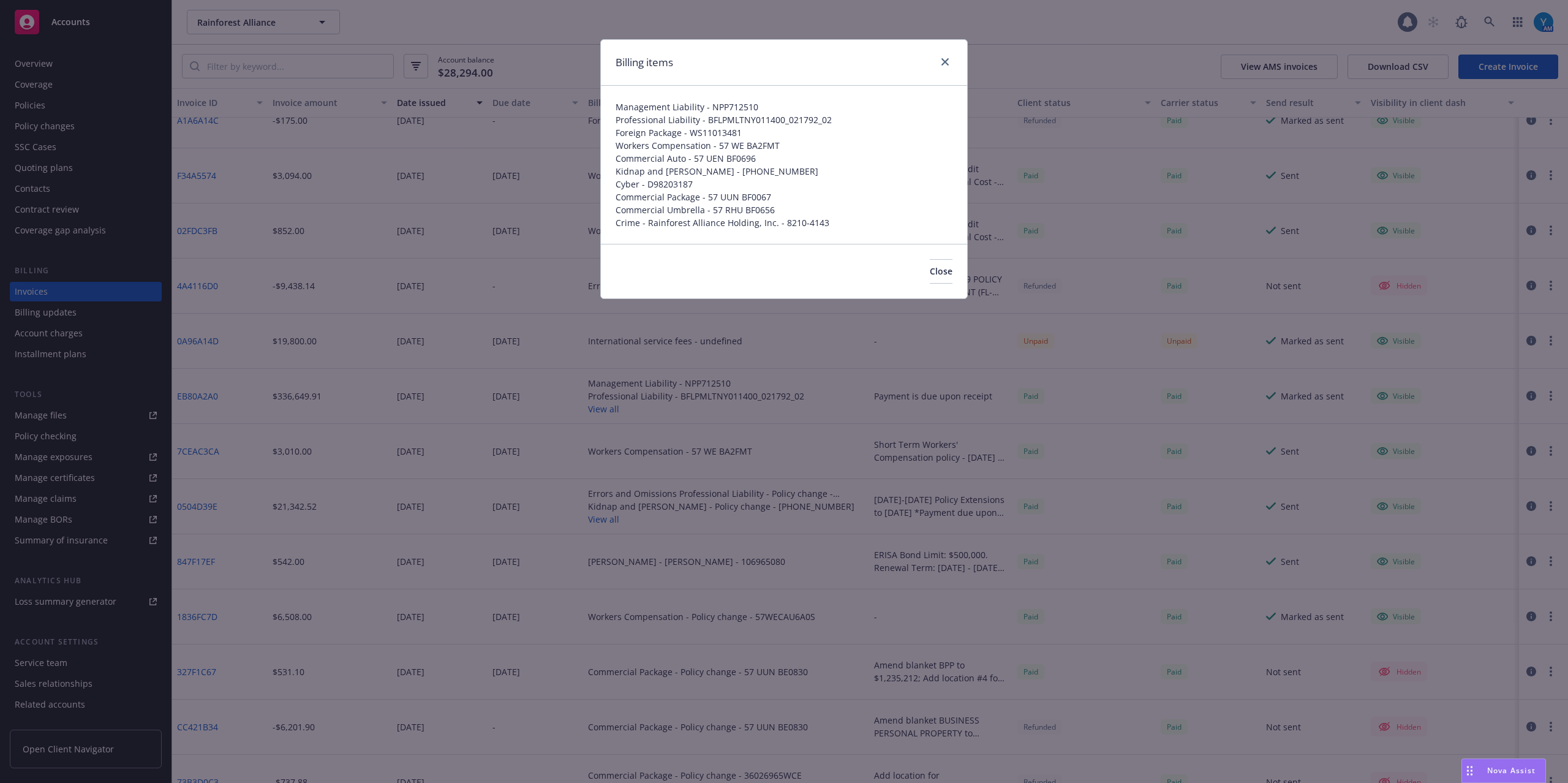
click at [1020, 408] on div "Billing items Management Liability - NPP712510 Professional Liability - BFLPMLT…" at bounding box center [784, 392] width 1568 height 783
click at [1017, 395] on div "Billing items Management Liability - NPP712510 Professional Liability - BFLPMLT…" at bounding box center [784, 392] width 1568 height 783
click at [930, 260] on button "Close" at bounding box center [941, 271] width 23 height 25
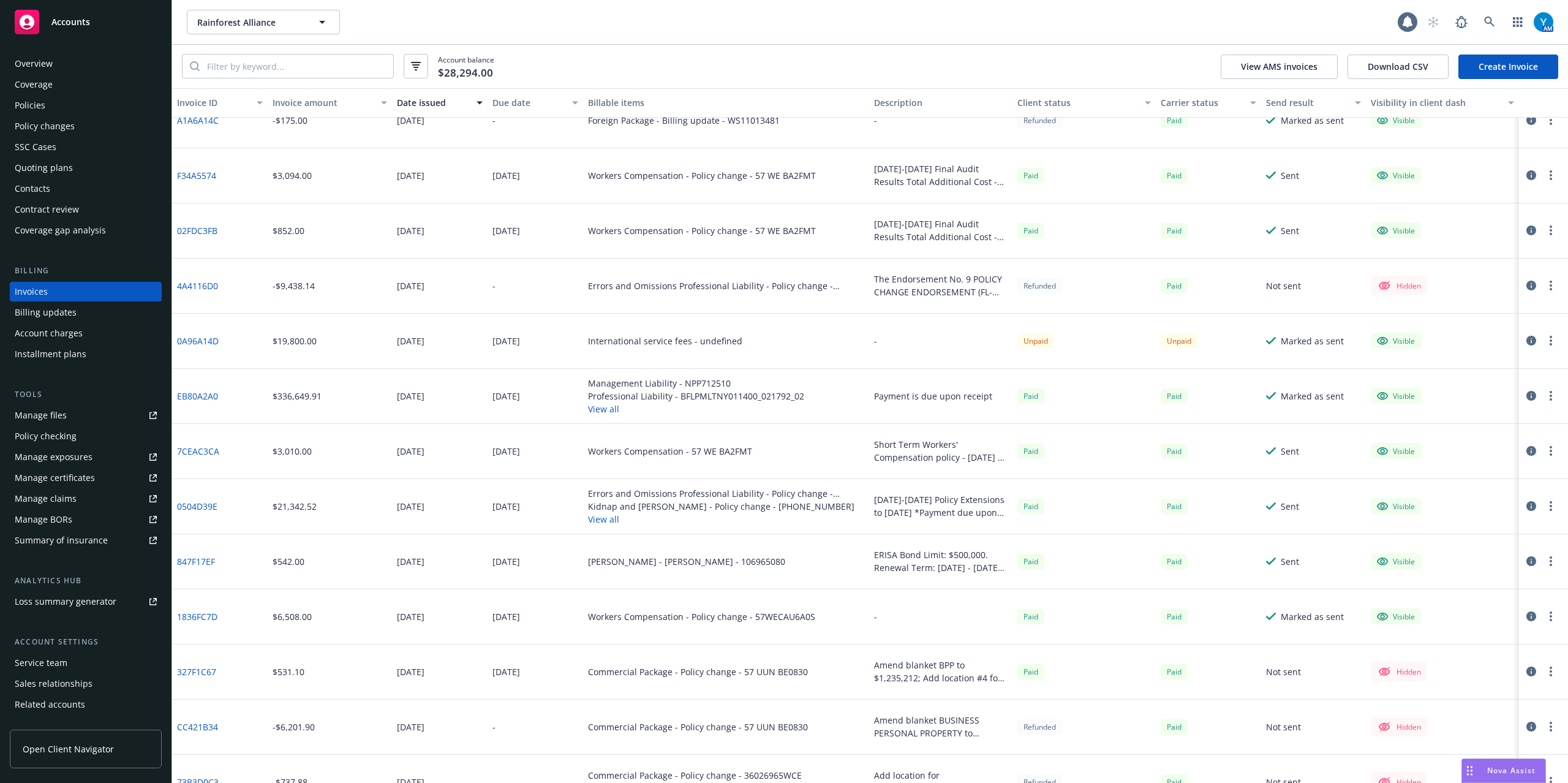
click at [68, 96] on div "Policies" at bounding box center [85, 105] width 142 height 20
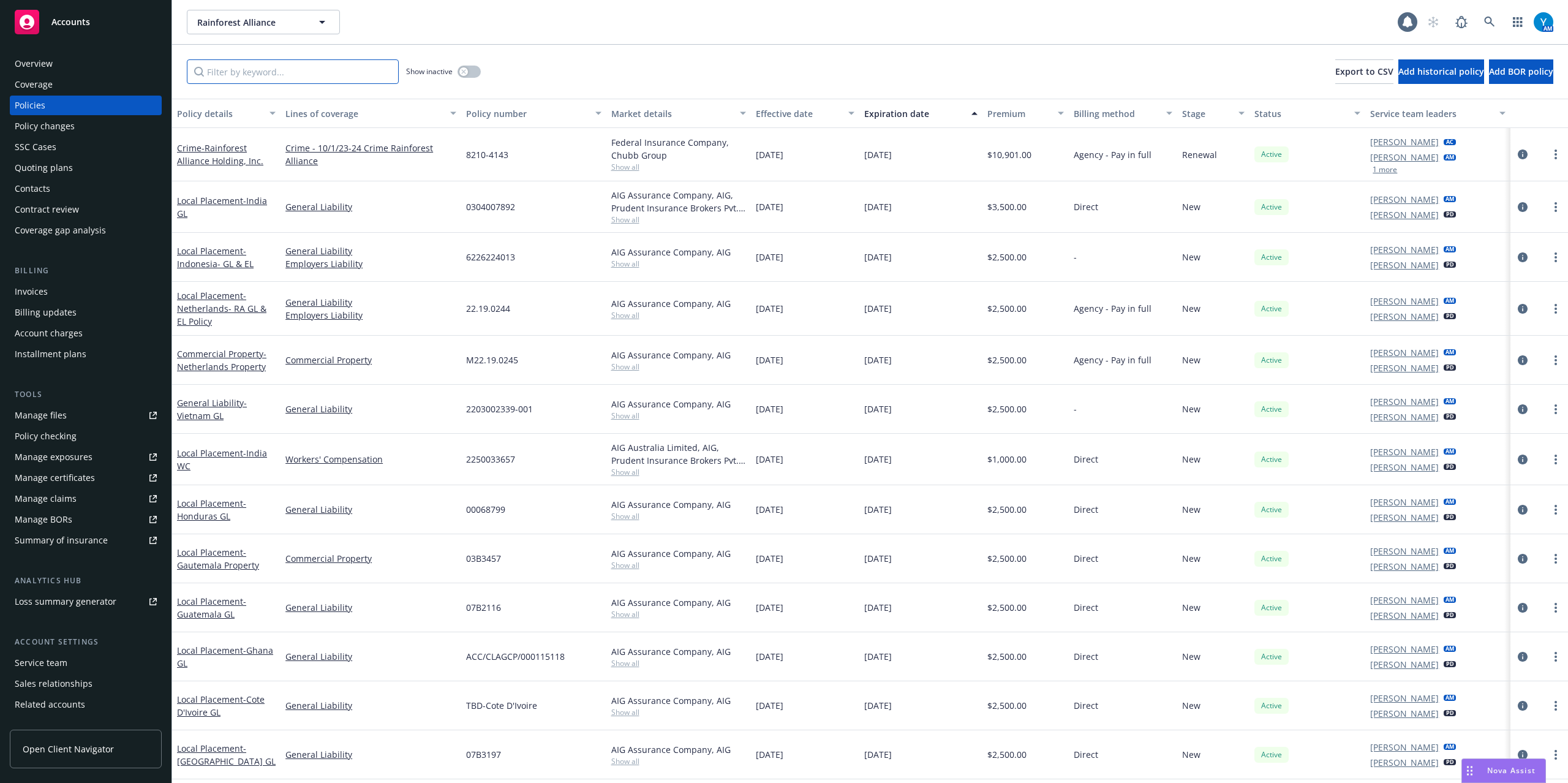
click at [270, 67] on input "Filter by keyword..." at bounding box center [293, 72] width 212 height 25
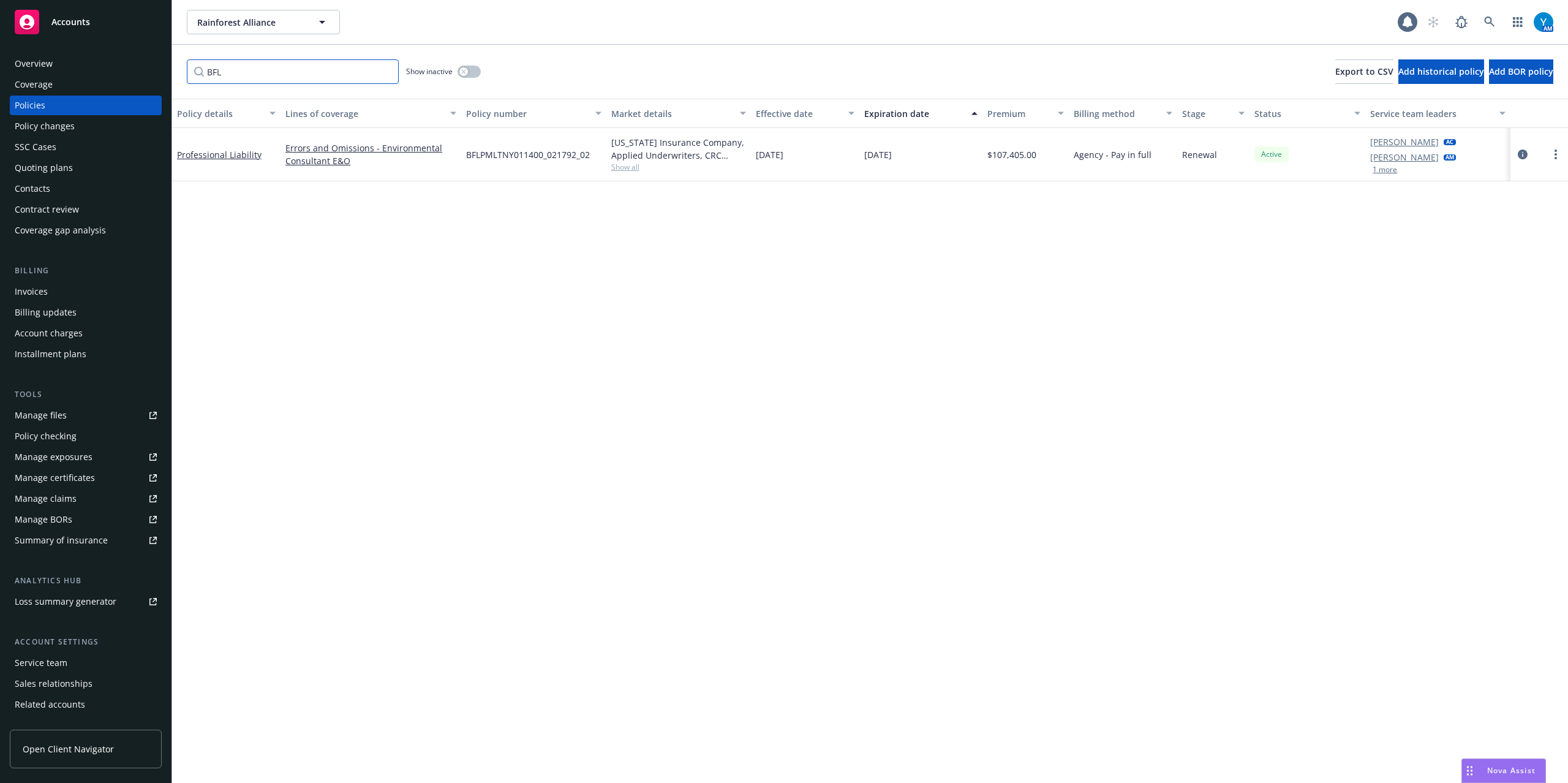
type input "BFL"
